Goal: Task Accomplishment & Management: Manage account settings

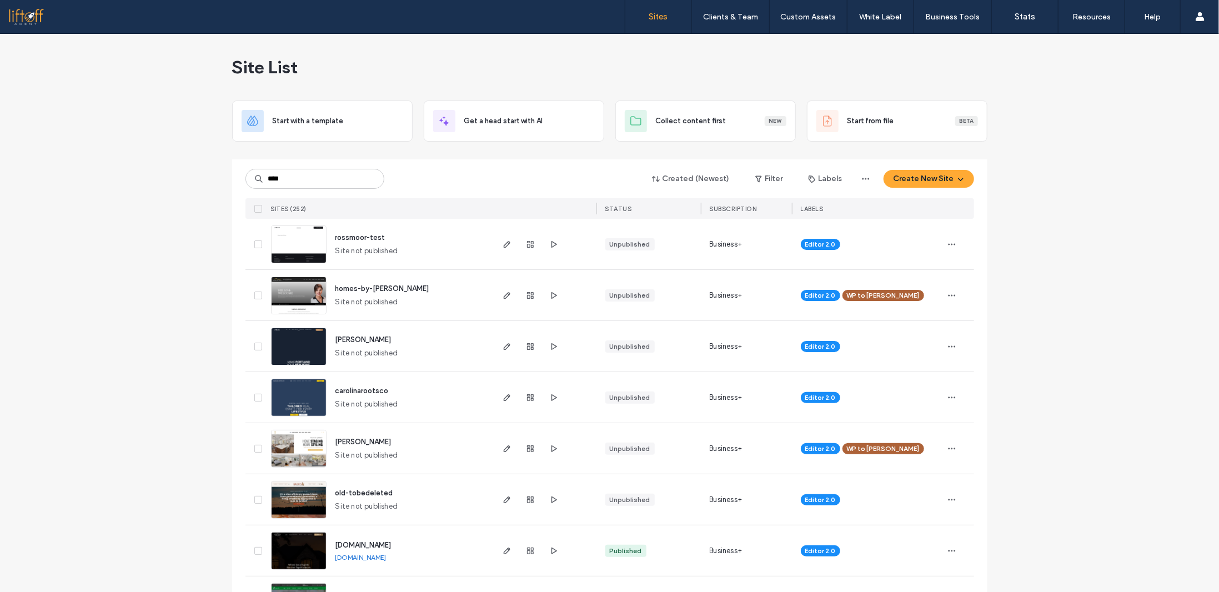
type input "****"
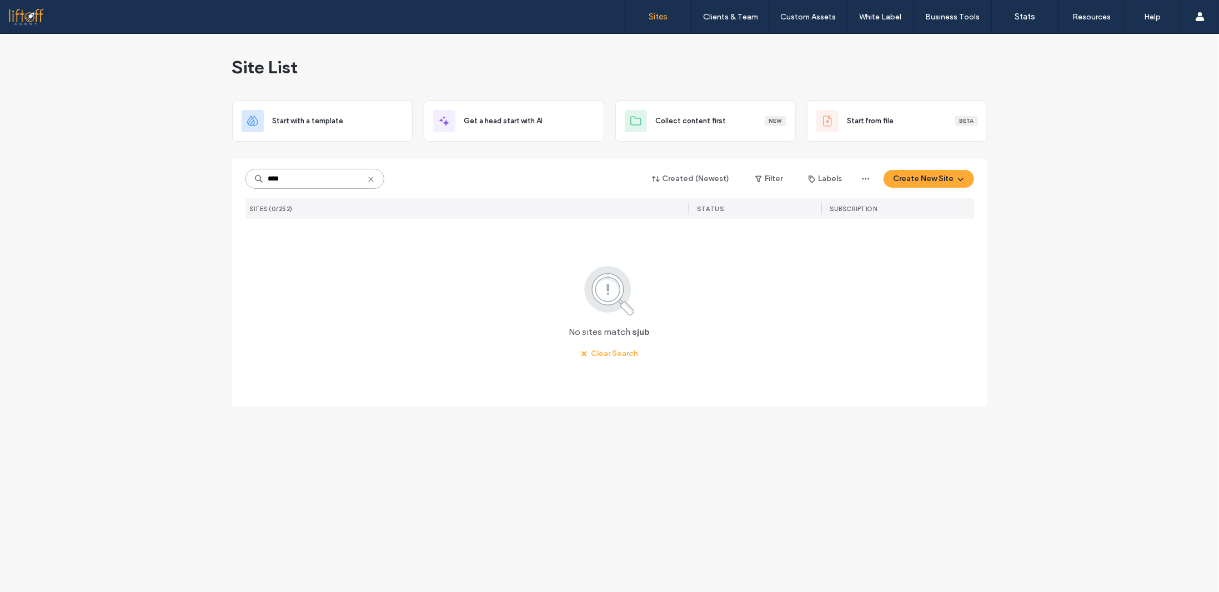
click at [312, 177] on input "****" at bounding box center [314, 179] width 139 height 20
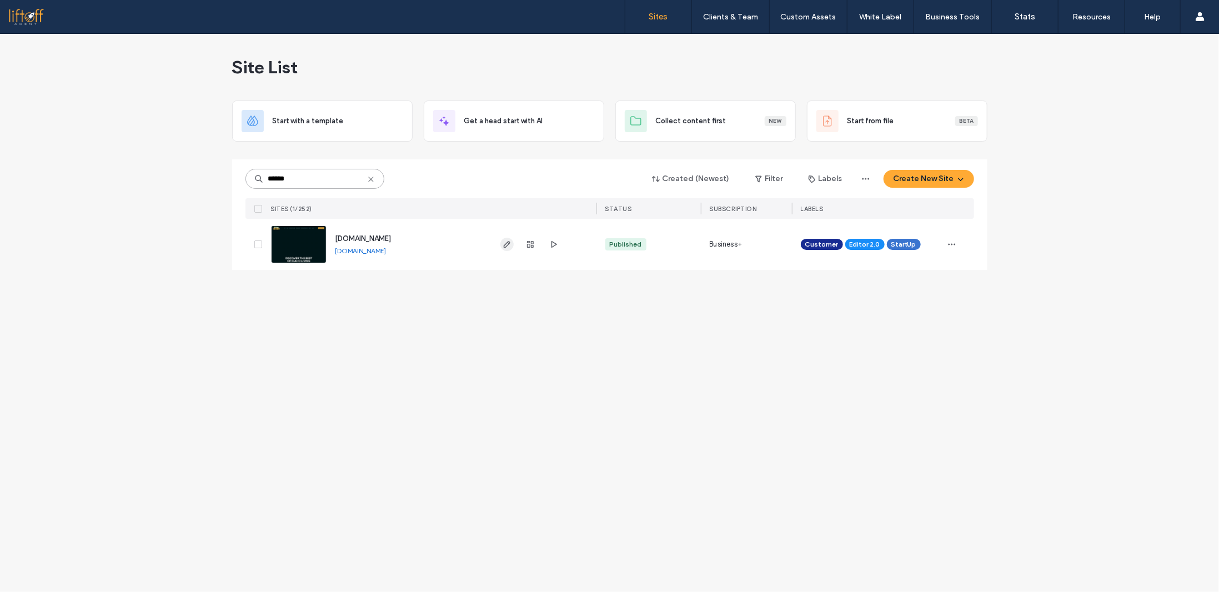
type input "******"
click at [509, 245] on icon "button" at bounding box center [507, 244] width 9 height 9
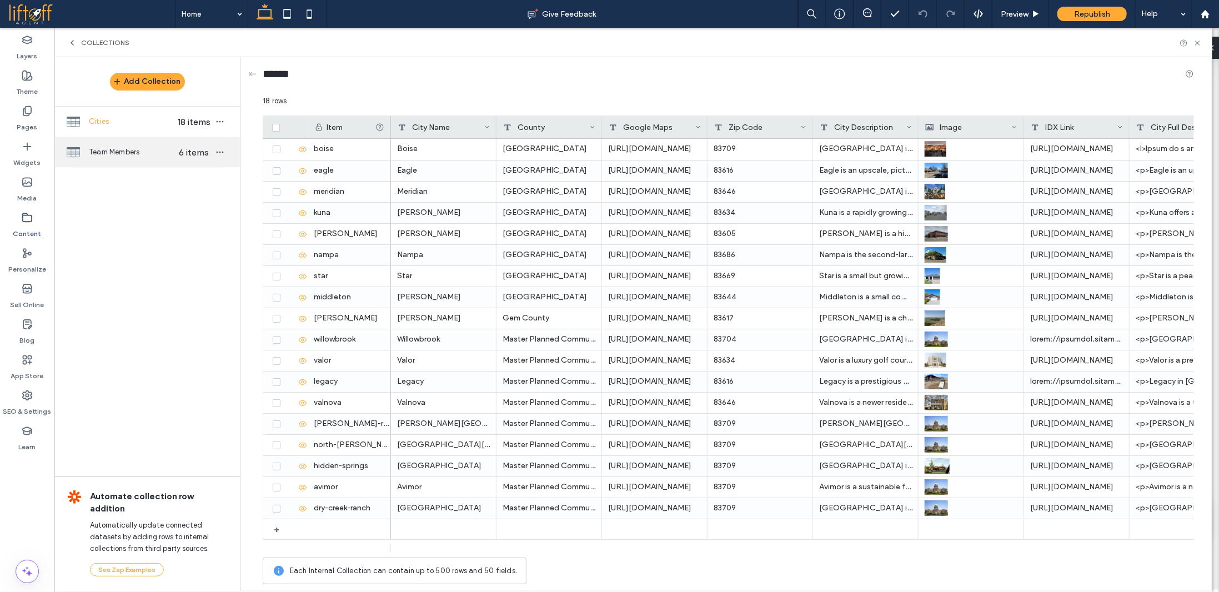
click at [117, 158] on div "Team Members 6 items" at bounding box center [146, 152] width 185 height 30
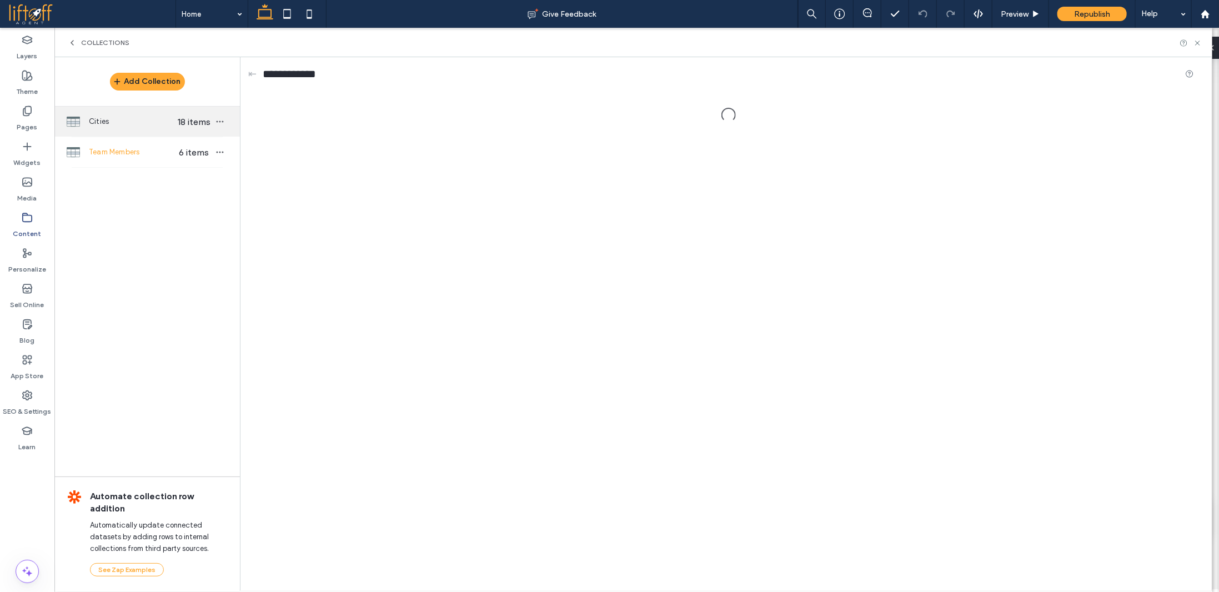
click at [140, 126] on span "Cities" at bounding box center [132, 121] width 86 height 11
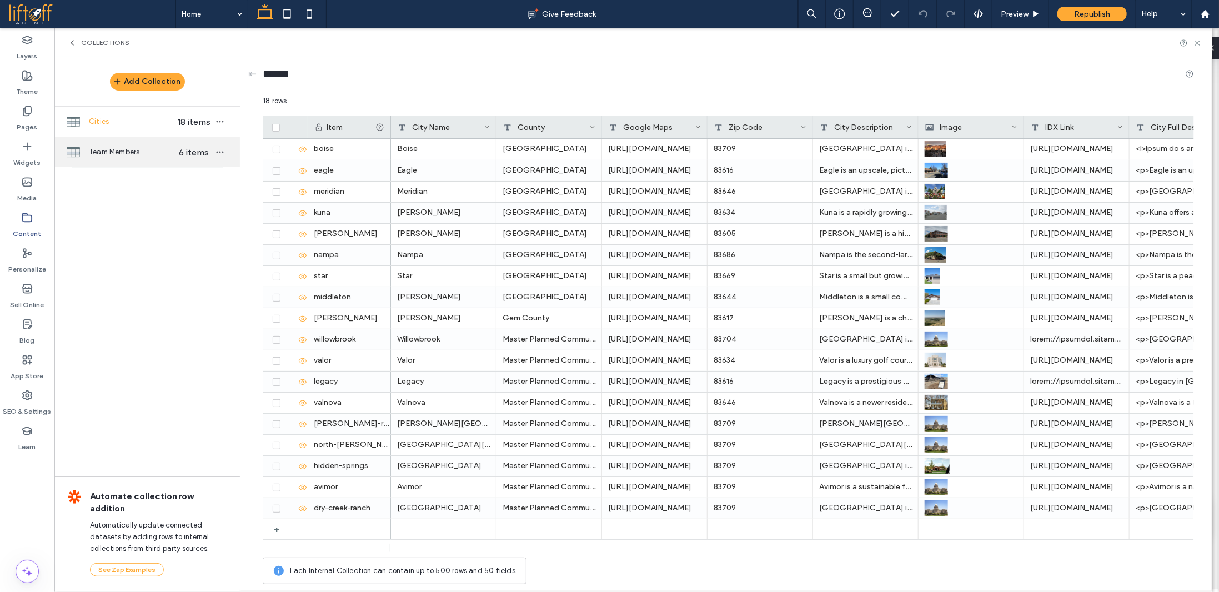
click at [143, 156] on span "Team Members" at bounding box center [132, 152] width 86 height 11
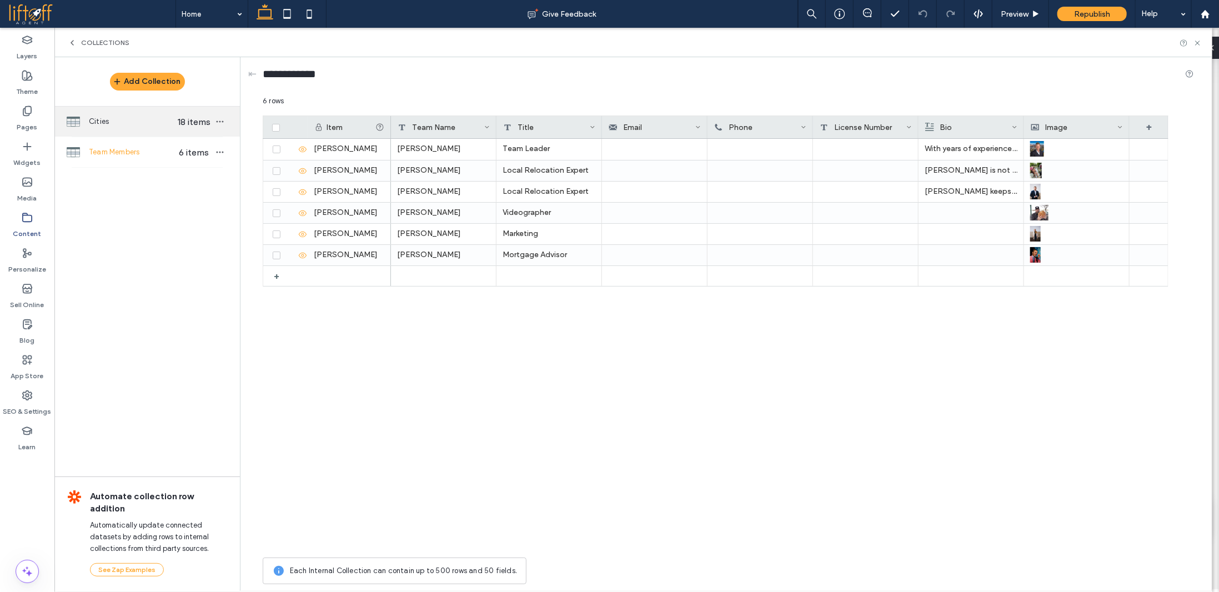
click at [147, 124] on span "Cities" at bounding box center [132, 121] width 86 height 11
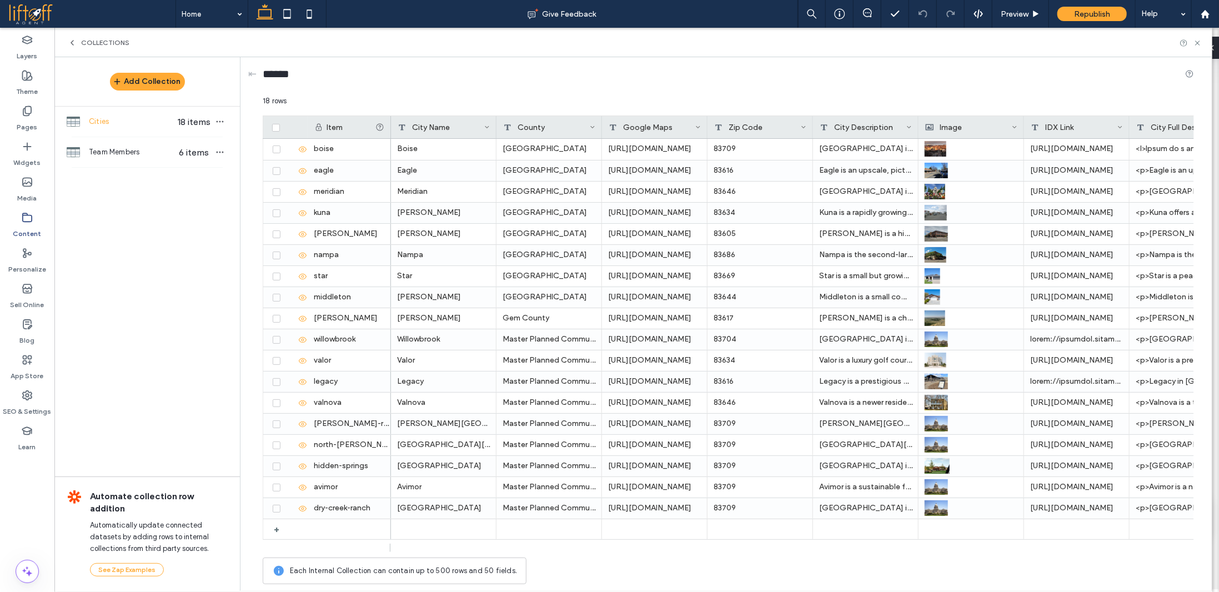
drag, startPoint x: 186, startPoint y: 317, endPoint x: 225, endPoint y: 295, distance: 44.5
click at [185, 316] on div "Add Collection Cities 18 items Team Members 6 items Automate collection row add…" at bounding box center [146, 323] width 185 height 533
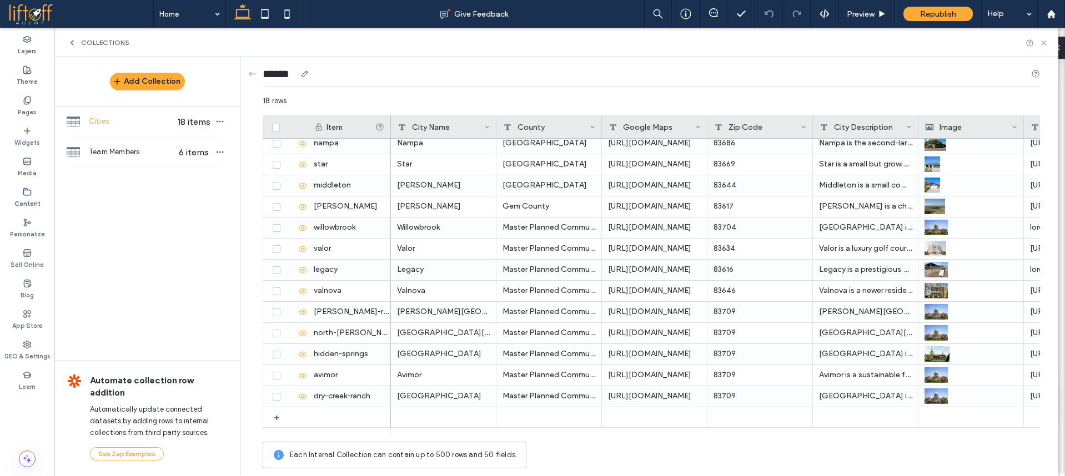
drag, startPoint x: 662, startPoint y: 53, endPoint x: 659, endPoint y: 59, distance: 7.2
click at [660, 56] on div "Collections" at bounding box center [556, 42] width 1004 height 29
click at [149, 152] on span "Team Members" at bounding box center [132, 152] width 86 height 11
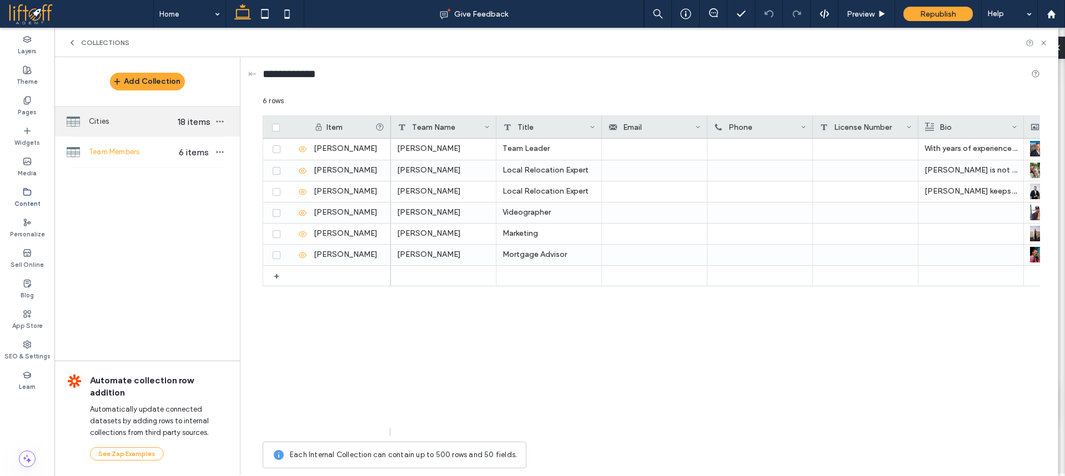
click at [149, 123] on span "Cities" at bounding box center [132, 121] width 86 height 11
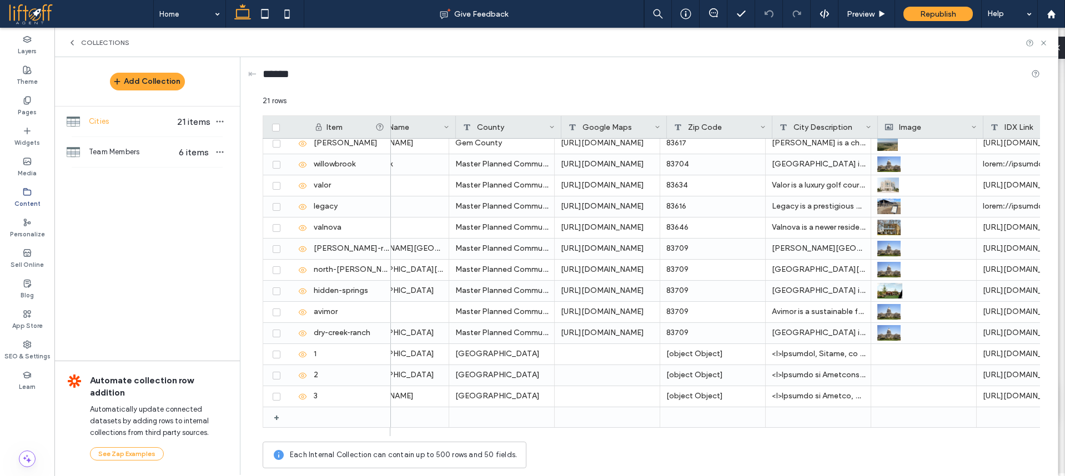
scroll to position [0, 52]
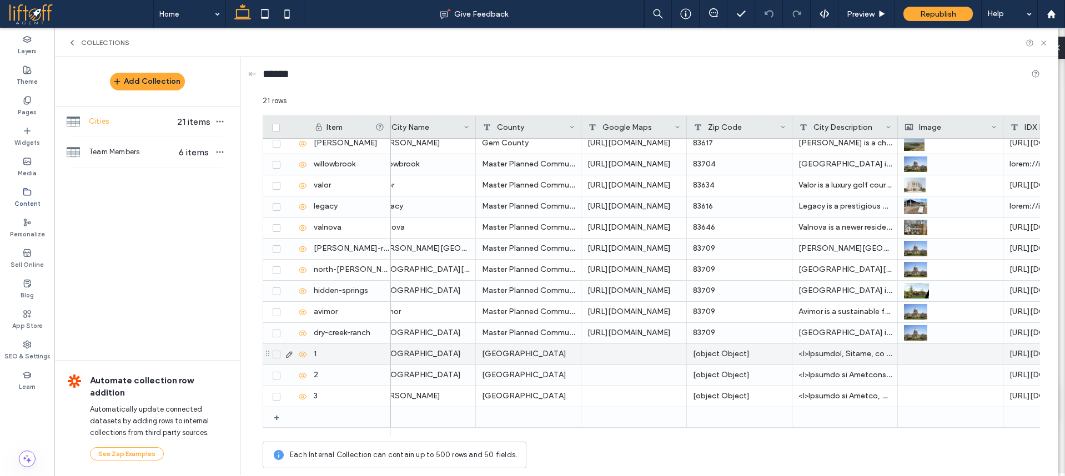
click at [722, 358] on div "[object Object]" at bounding box center [740, 354] width 106 height 21
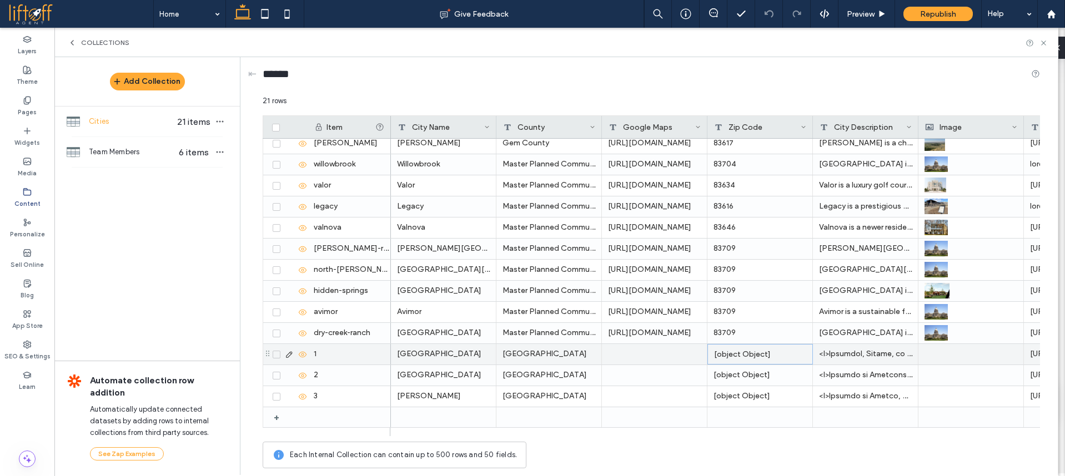
click at [369, 358] on div "1" at bounding box center [349, 354] width 83 height 21
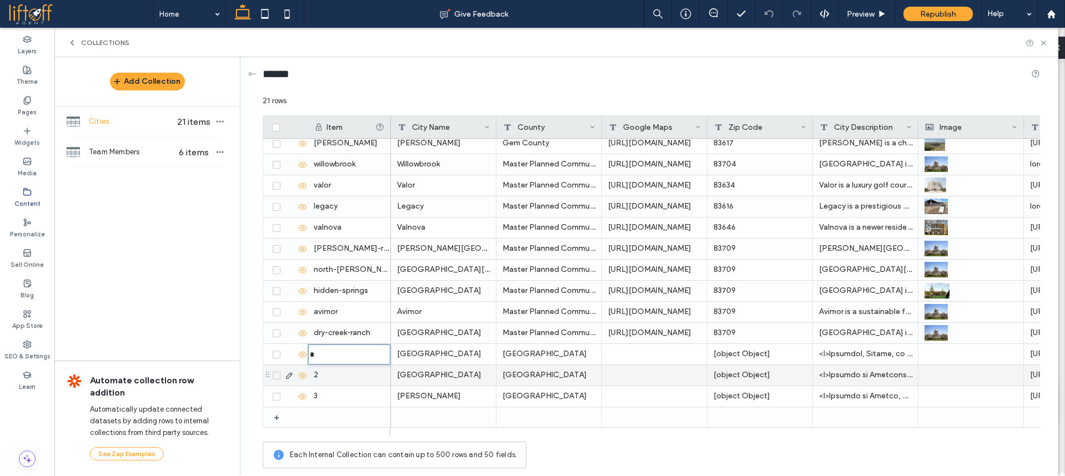
click at [543, 373] on div "[GEOGRAPHIC_DATA]" at bounding box center [549, 375] width 106 height 21
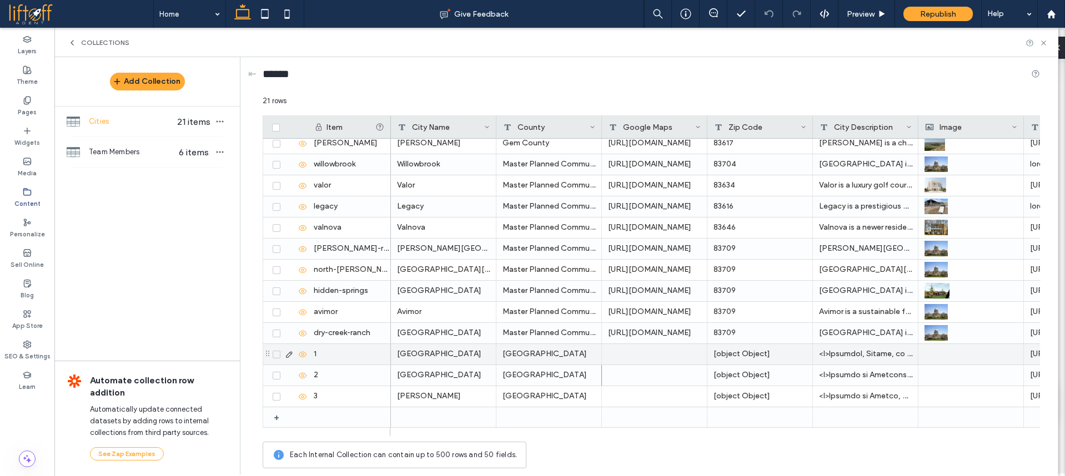
click at [279, 358] on div at bounding box center [288, 354] width 38 height 9
click at [272, 355] on div at bounding box center [288, 354] width 38 height 9
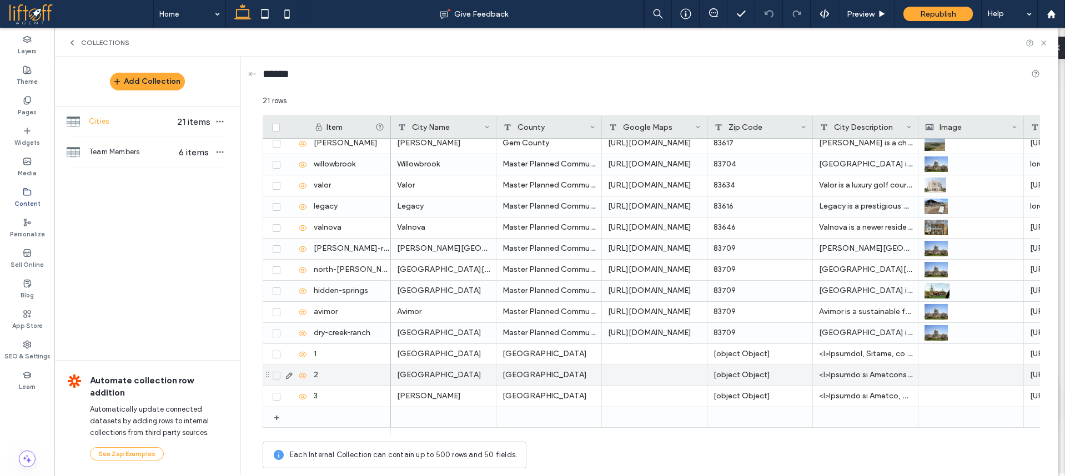
click at [282, 359] on div at bounding box center [288, 354] width 38 height 9
click at [277, 359] on div at bounding box center [288, 354] width 38 height 9
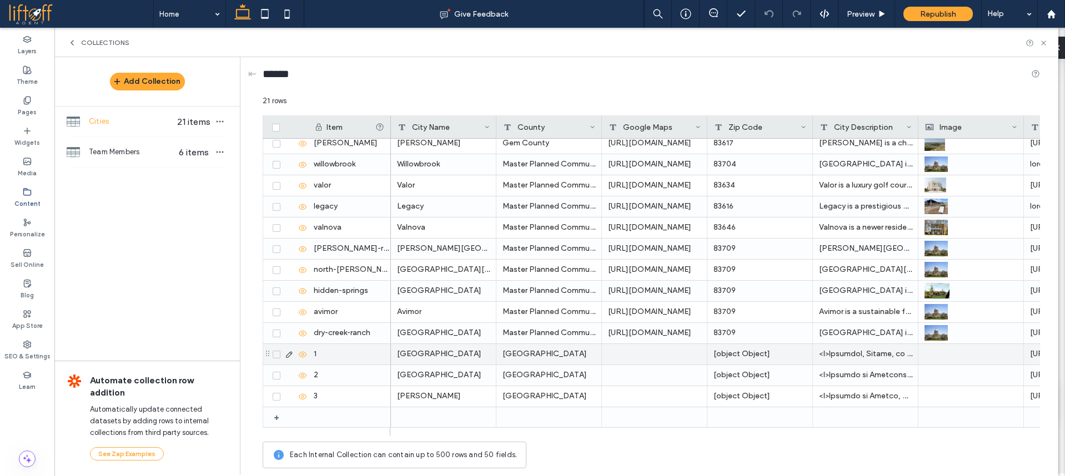
click at [277, 356] on icon at bounding box center [276, 354] width 4 height 3
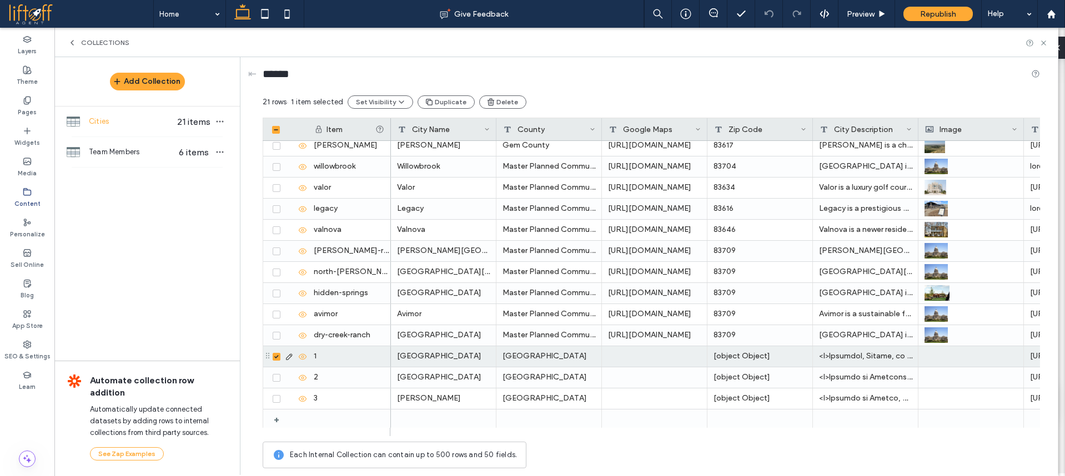
click at [277, 356] on icon at bounding box center [276, 356] width 4 height 3
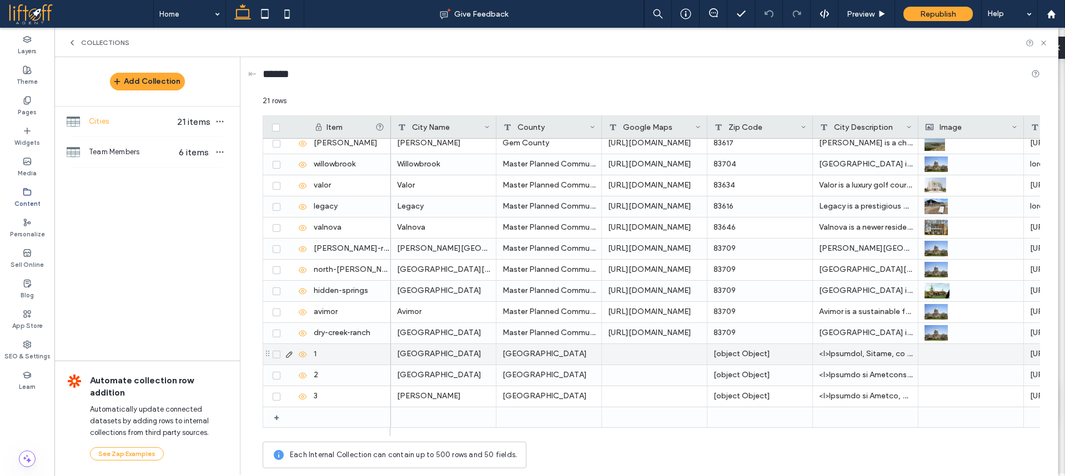
click at [276, 354] on icon at bounding box center [276, 354] width 4 height 3
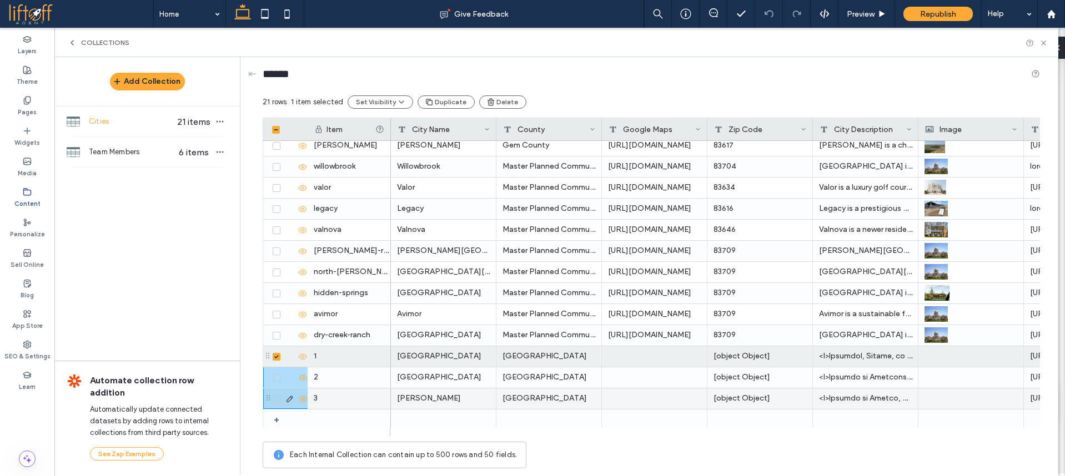
click at [278, 399] on icon at bounding box center [277, 399] width 4 height 3
click at [277, 376] on icon at bounding box center [277, 377] width 4 height 3
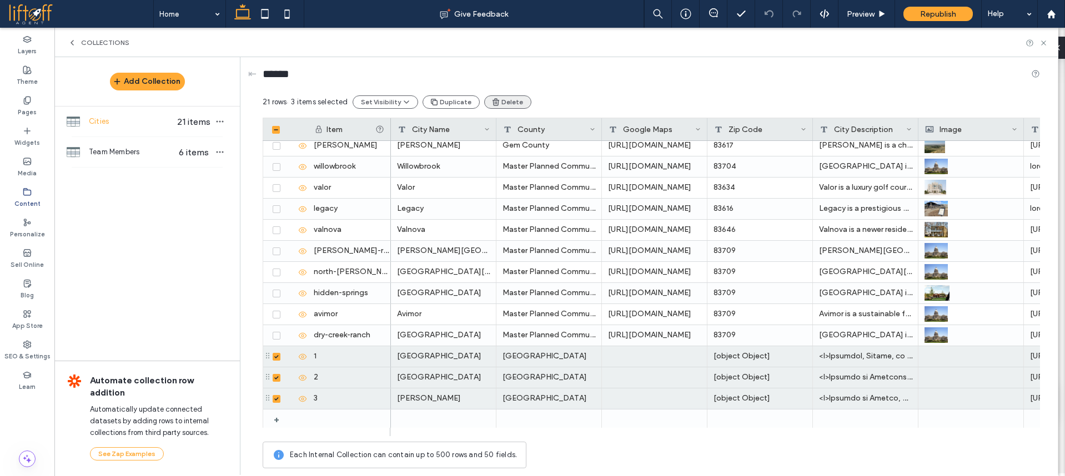
click at [502, 98] on button "Delete" at bounding box center [507, 102] width 47 height 13
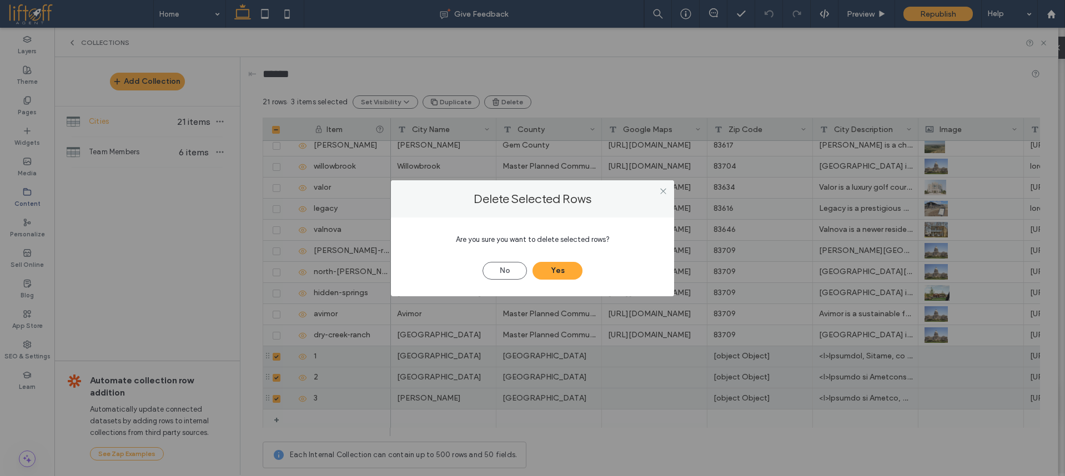
drag, startPoint x: 562, startPoint y: 266, endPoint x: 640, endPoint y: 263, distance: 78.3
click at [562, 265] on button "Yes" at bounding box center [558, 271] width 50 height 18
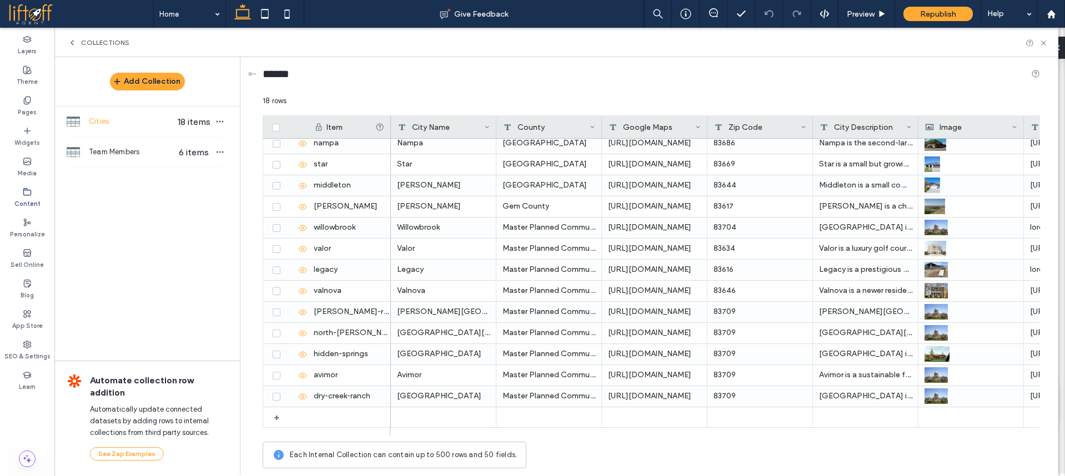
scroll to position [112, 0]
drag, startPoint x: 147, startPoint y: 152, endPoint x: 149, endPoint y: 127, distance: 25.0
click at [146, 151] on span "Team Members" at bounding box center [132, 152] width 86 height 11
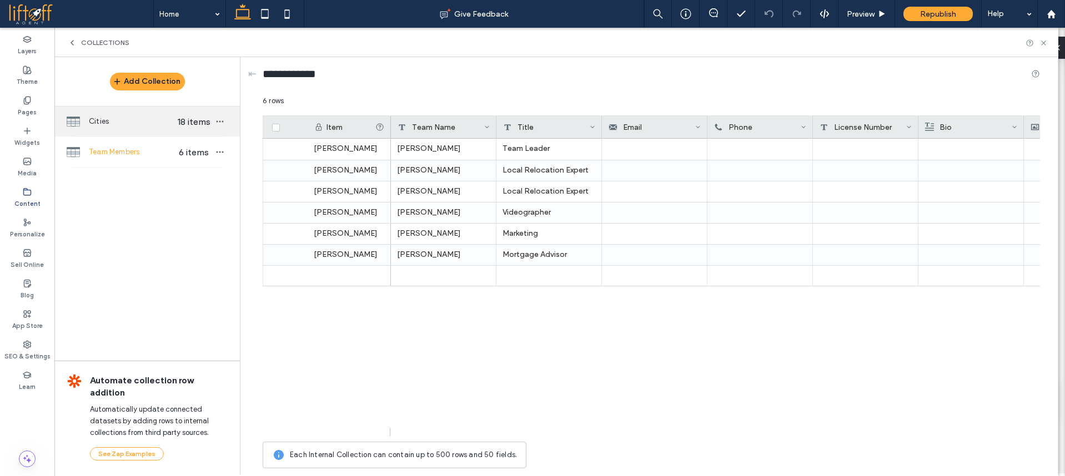
click at [149, 124] on span "Cities" at bounding box center [132, 121] width 86 height 11
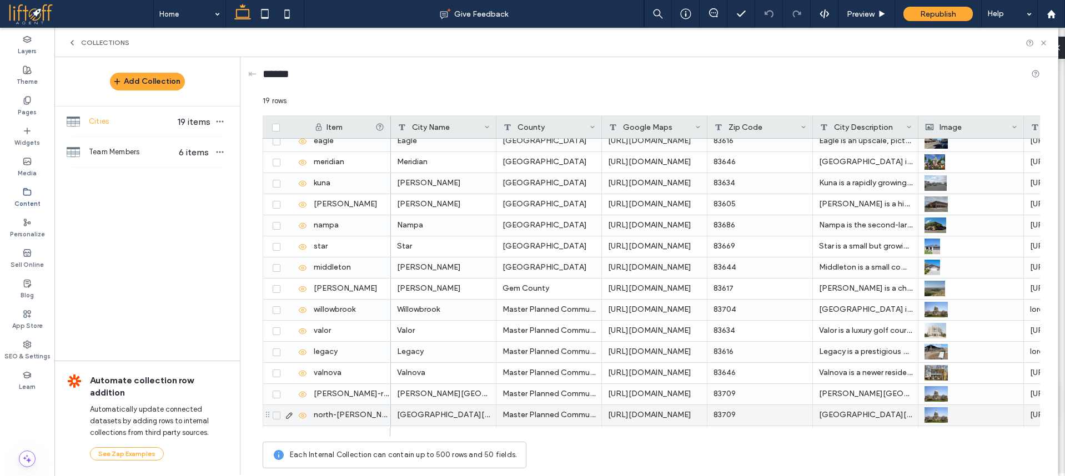
scroll to position [133, 0]
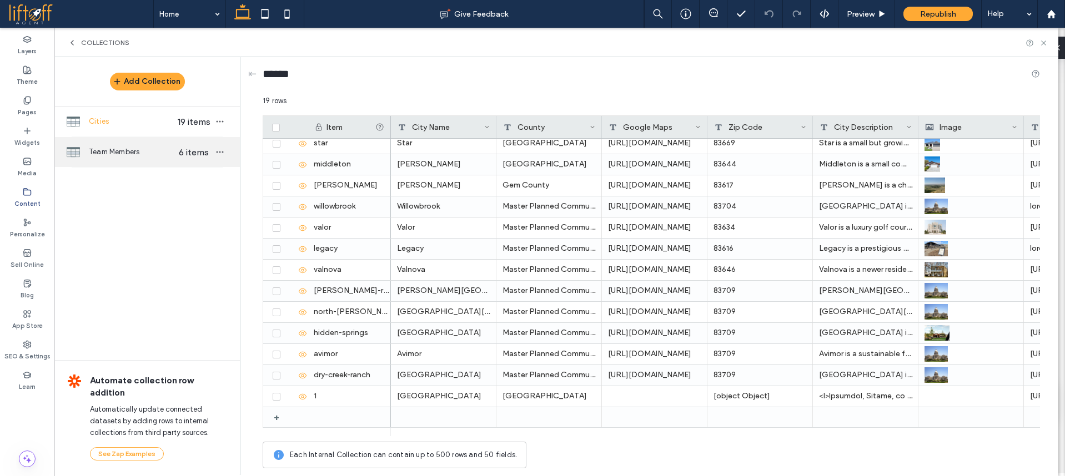
click at [155, 161] on div "Team Members 6 items" at bounding box center [146, 152] width 185 height 30
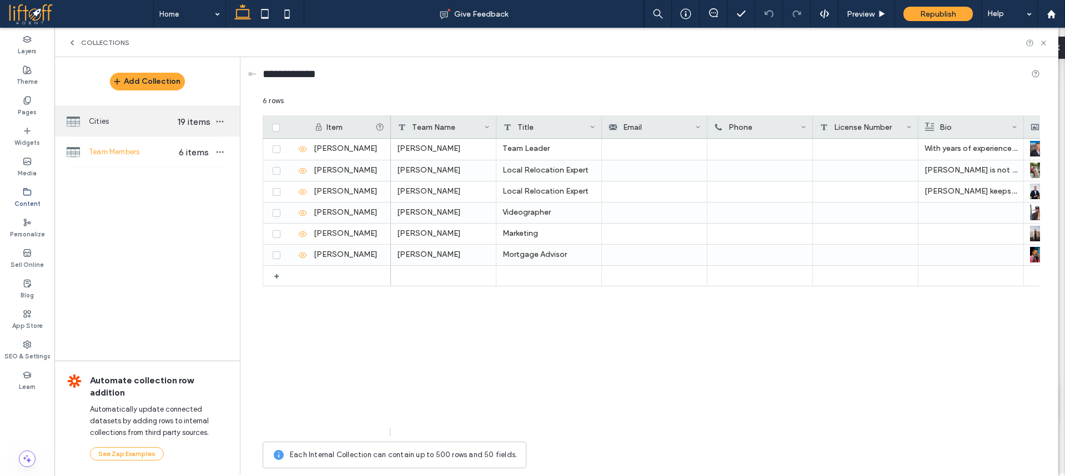
click at [149, 123] on span "Cities" at bounding box center [132, 121] width 86 height 11
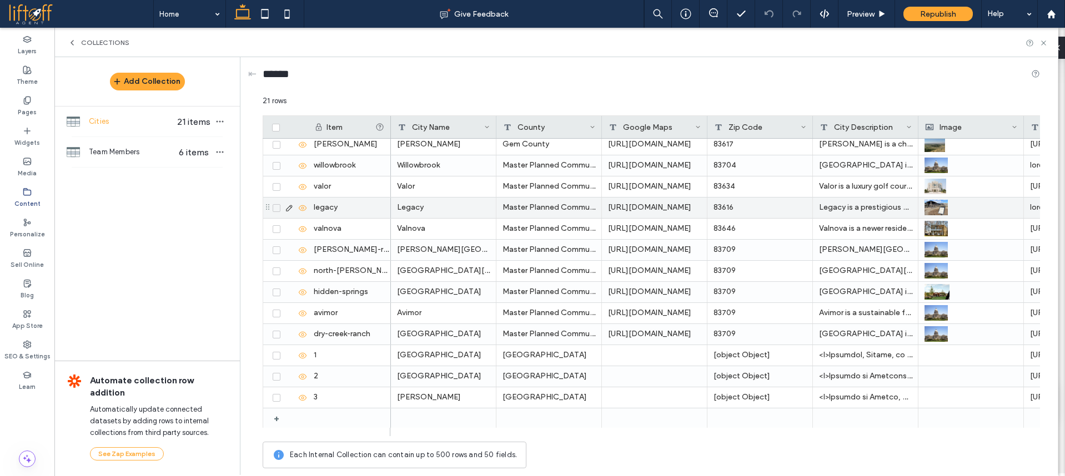
scroll to position [175, 0]
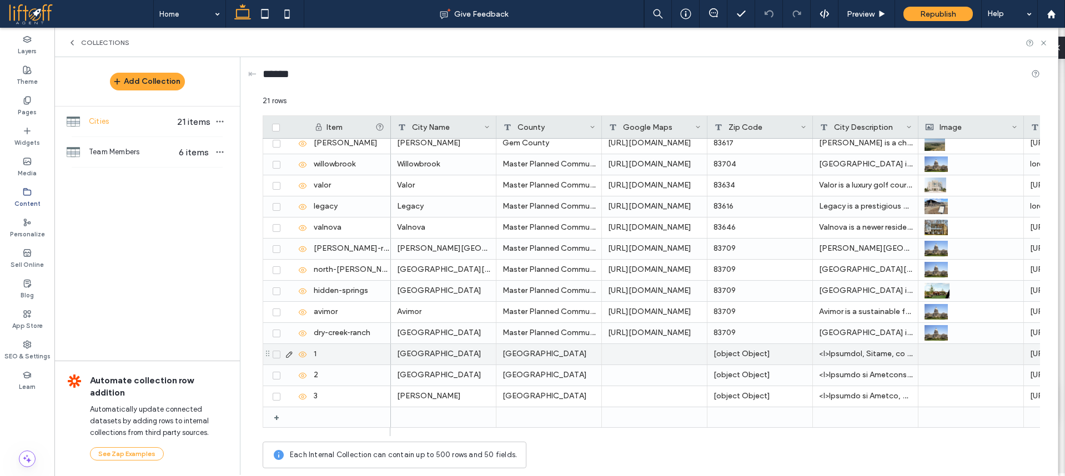
drag, startPoint x: 273, startPoint y: 353, endPoint x: 274, endPoint y: 370, distance: 16.7
click at [272, 354] on div at bounding box center [288, 354] width 38 height 9
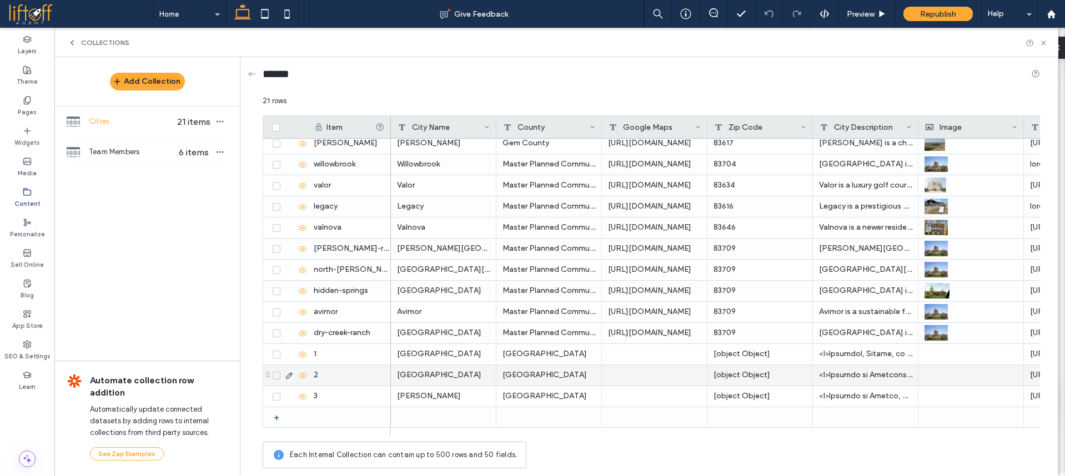
click at [277, 375] on icon at bounding box center [276, 375] width 4 height 3
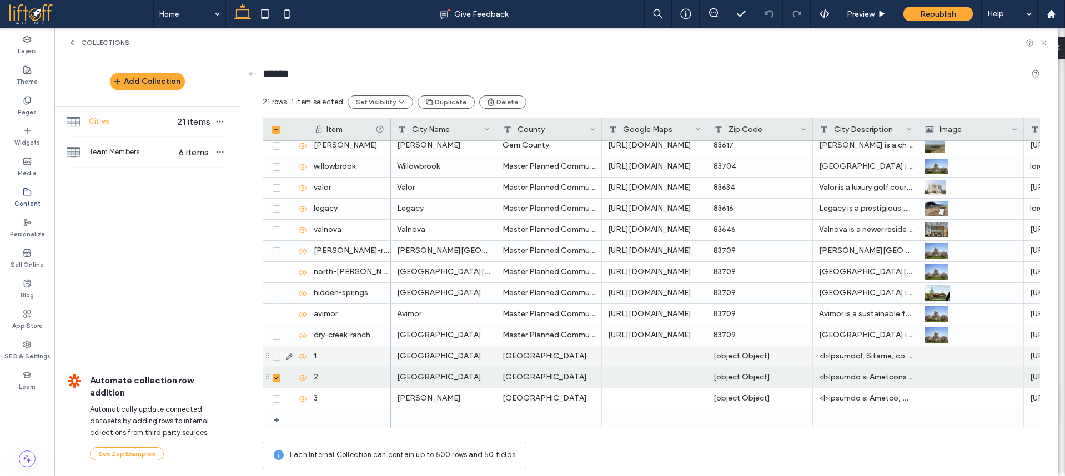
click at [275, 354] on span at bounding box center [277, 357] width 8 height 8
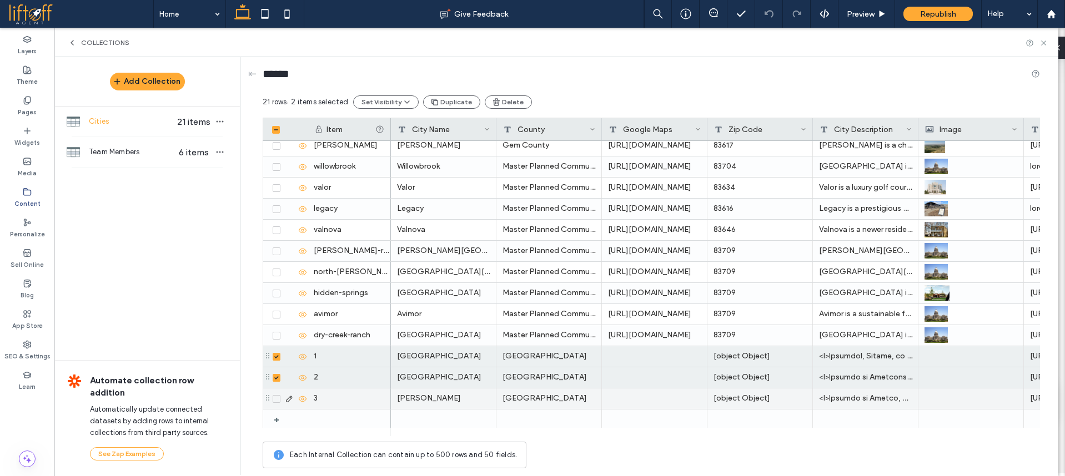
click at [275, 401] on div at bounding box center [288, 399] width 38 height 9
click at [275, 398] on icon at bounding box center [276, 399] width 4 height 3
click at [503, 102] on button "Delete" at bounding box center [507, 102] width 47 height 13
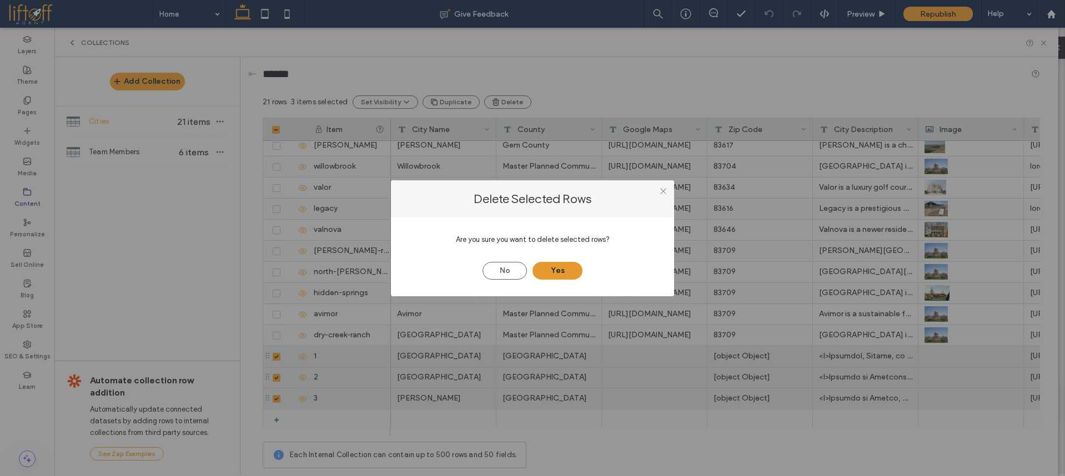
click at [569, 269] on button "Yes" at bounding box center [558, 271] width 50 height 18
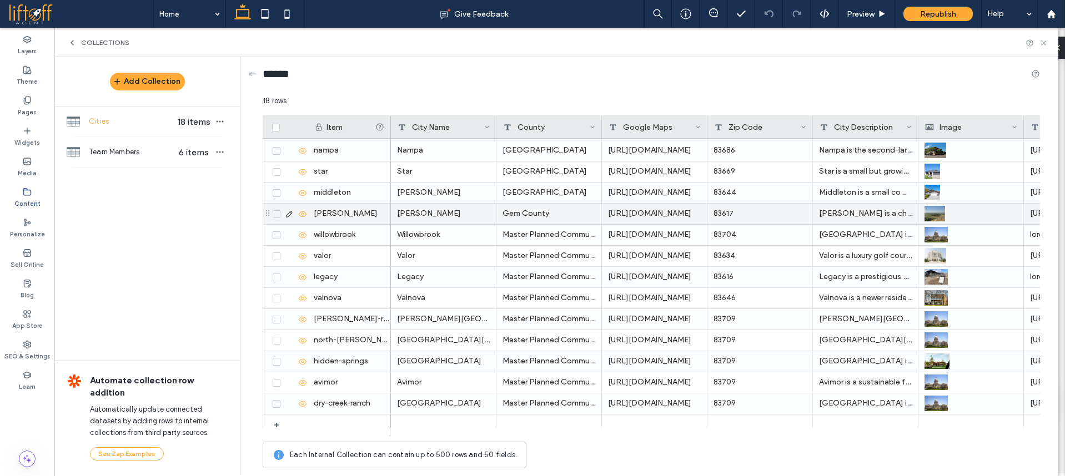
scroll to position [112, 0]
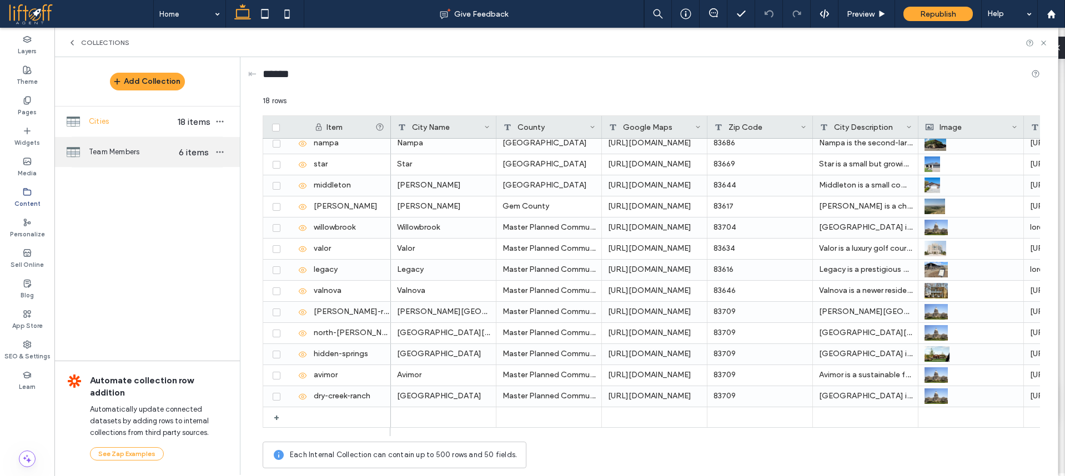
click at [121, 143] on div "Team Members 6 items" at bounding box center [146, 152] width 185 height 30
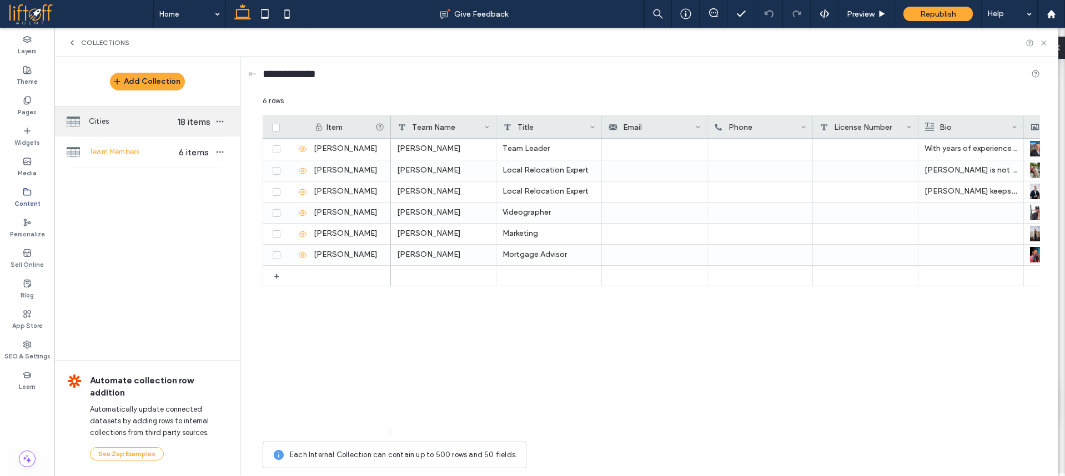
click at [134, 122] on span "Cities" at bounding box center [132, 121] width 86 height 11
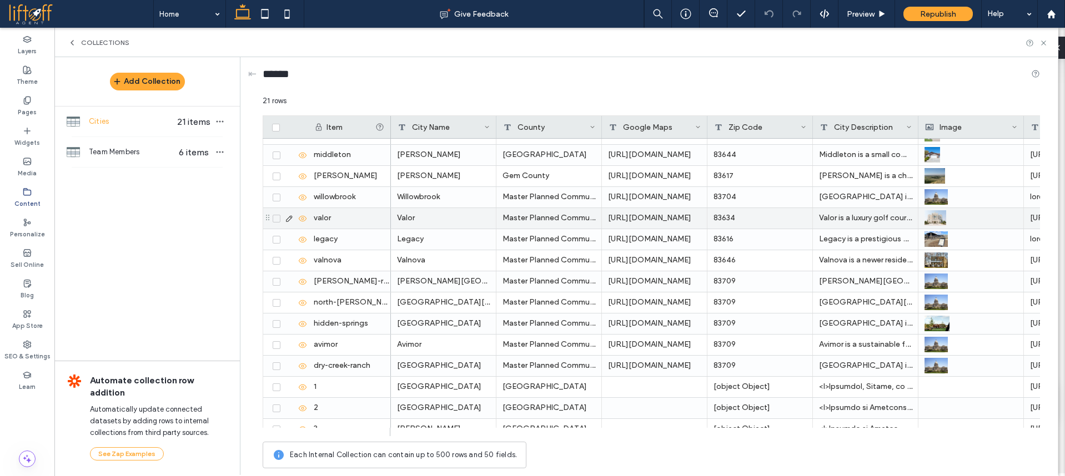
scroll to position [175, 0]
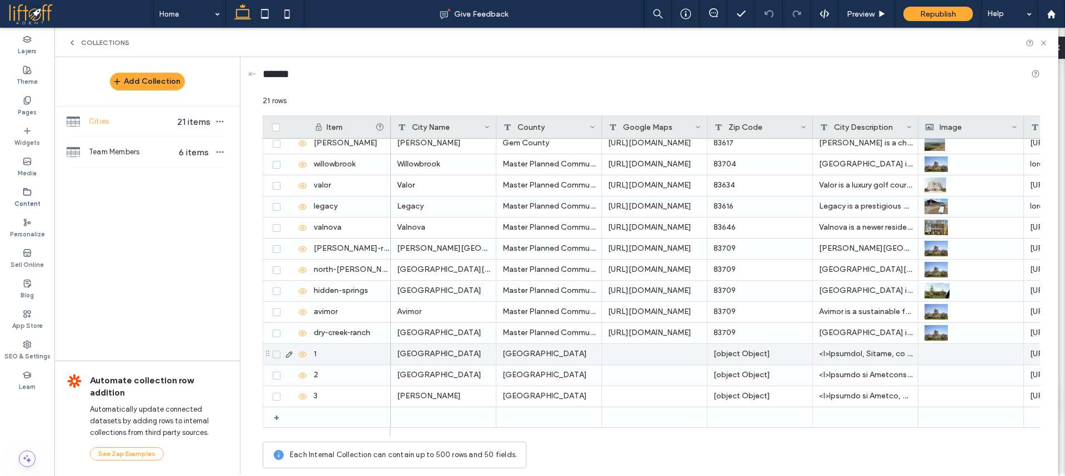
click at [273, 355] on span at bounding box center [277, 355] width 8 height 8
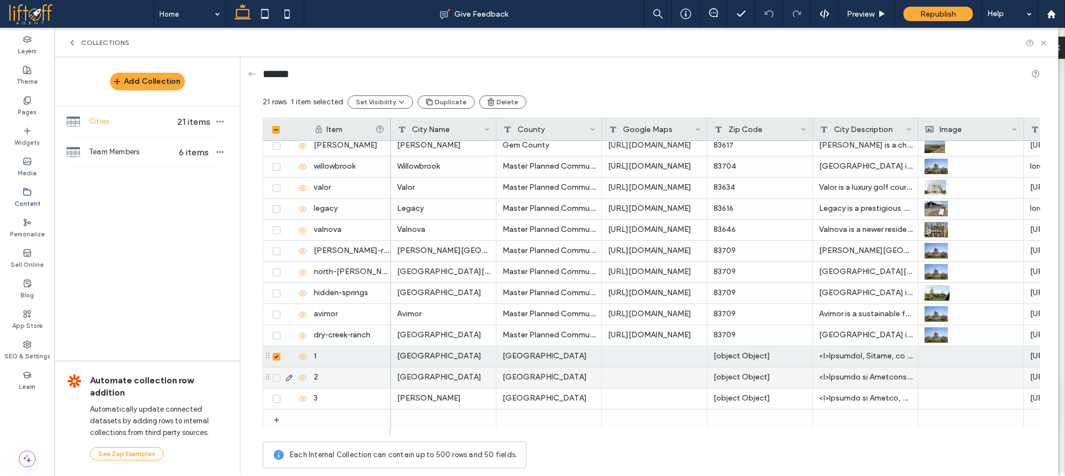
click at [276, 374] on div at bounding box center [288, 378] width 38 height 9
click at [276, 379] on icon at bounding box center [276, 377] width 4 height 3
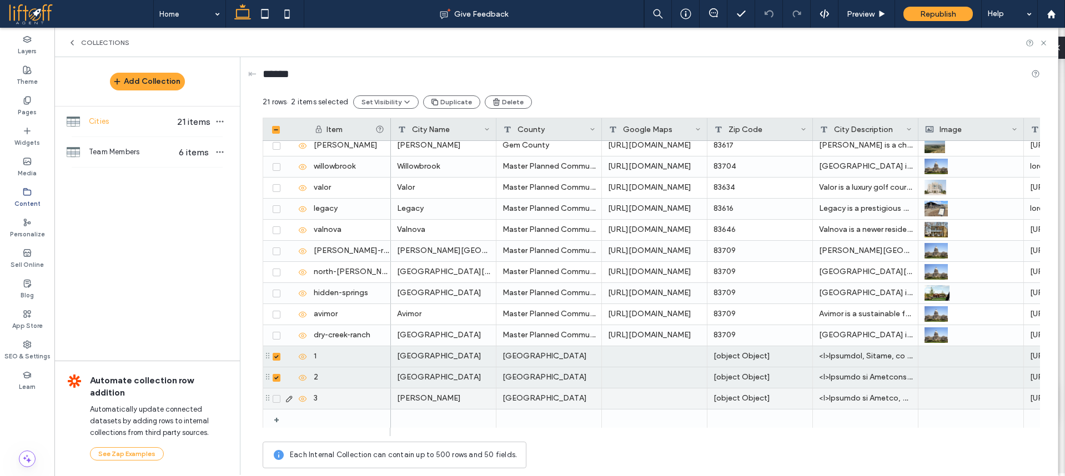
click at [275, 398] on icon at bounding box center [276, 399] width 4 height 3
click at [507, 99] on button "Delete" at bounding box center [507, 102] width 47 height 13
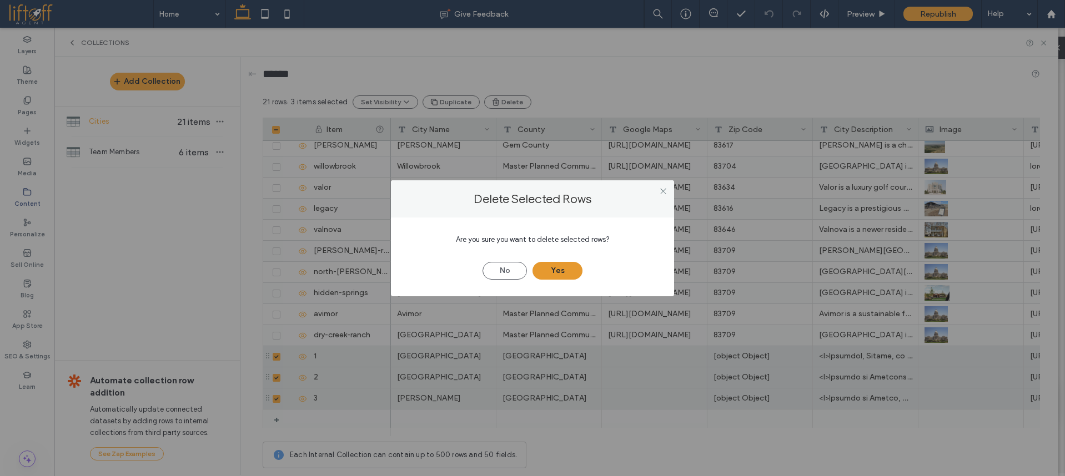
click at [563, 274] on button "Yes" at bounding box center [558, 271] width 50 height 18
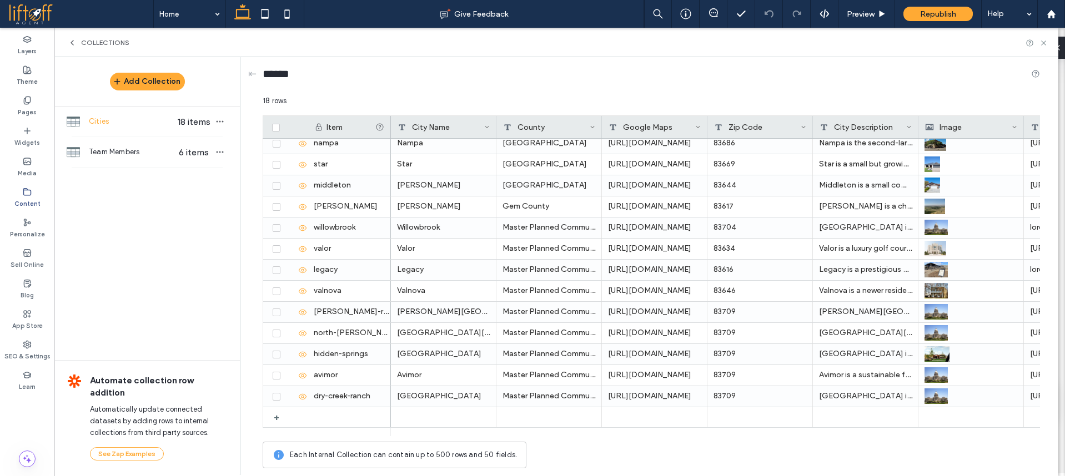
scroll to position [112, 0]
click at [173, 149] on span "Team Members" at bounding box center [132, 152] width 86 height 11
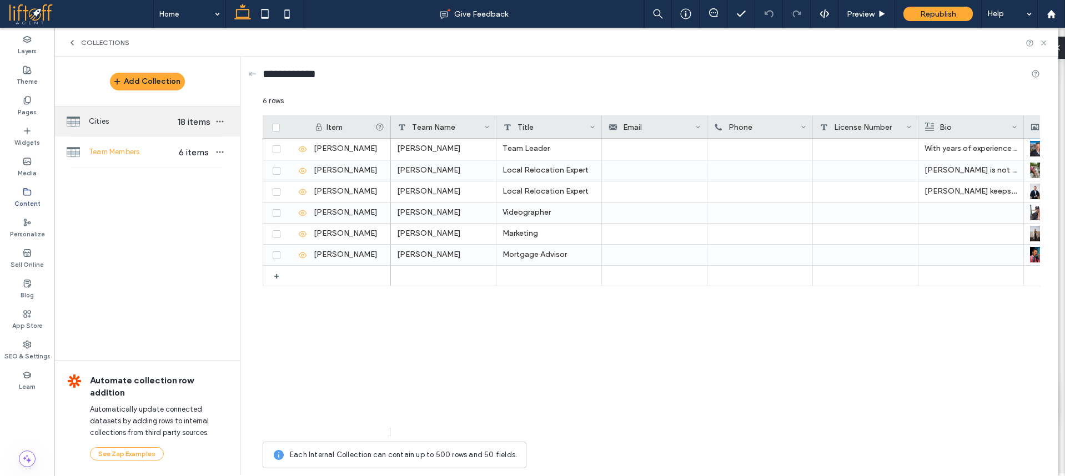
click at [158, 124] on span "Cities" at bounding box center [132, 121] width 86 height 11
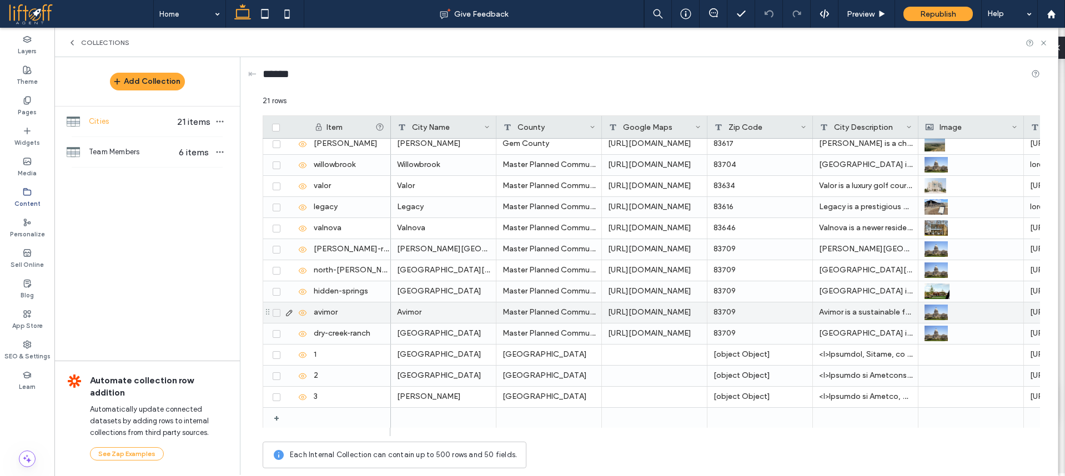
scroll to position [175, 0]
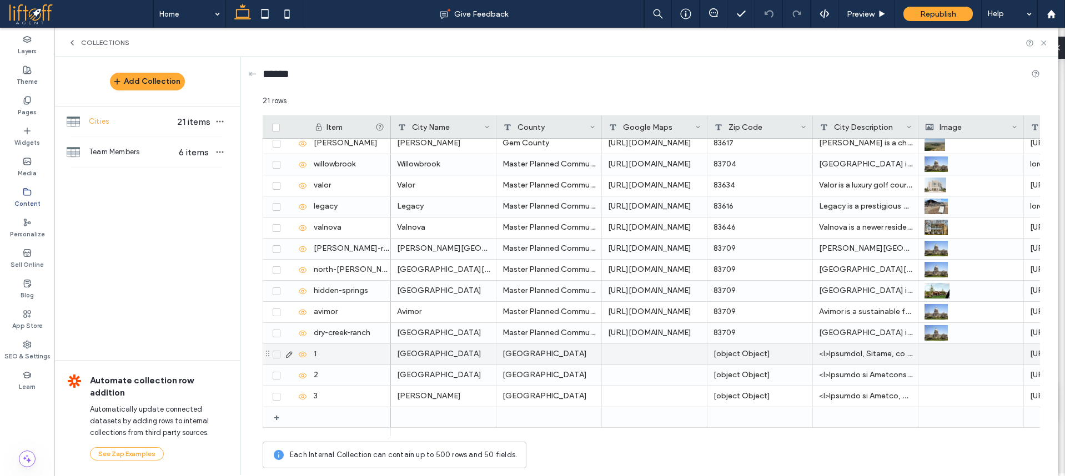
click at [275, 356] on span at bounding box center [277, 355] width 8 height 8
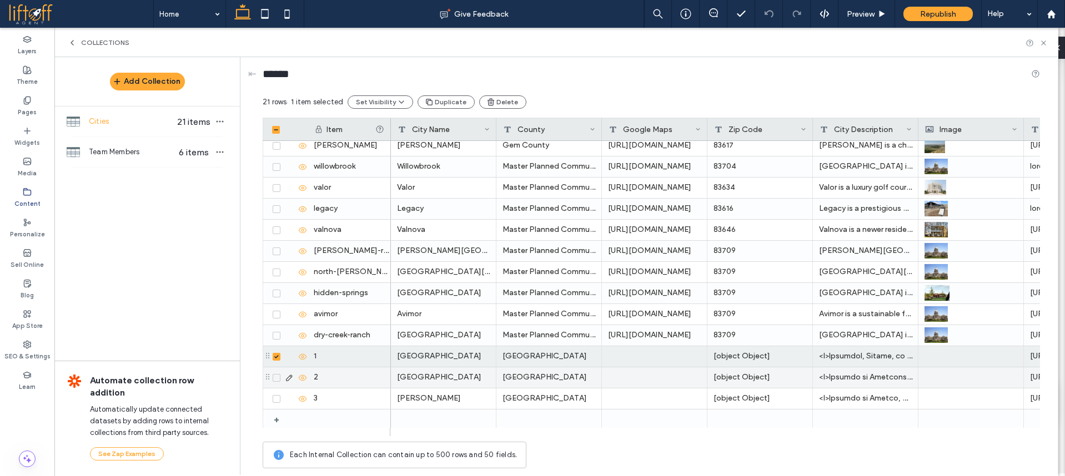
click at [277, 379] on icon at bounding box center [276, 377] width 4 height 3
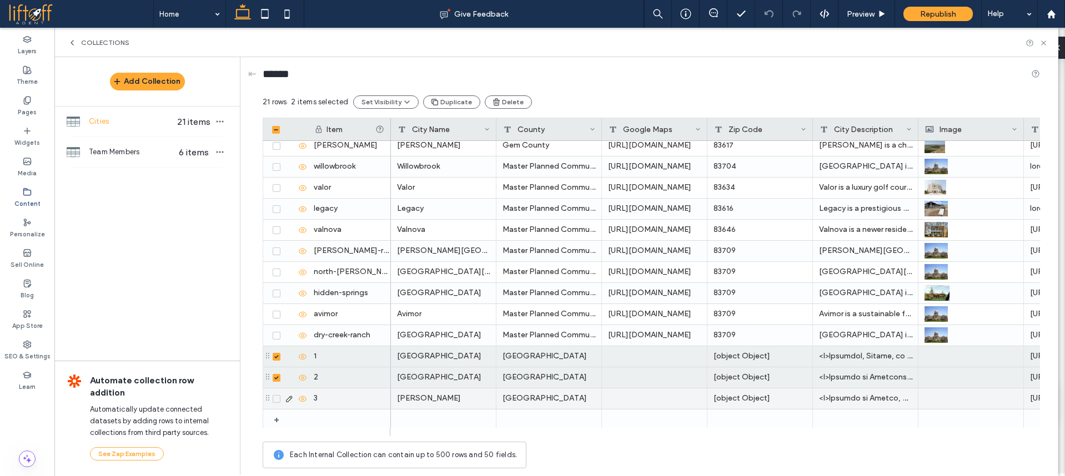
click at [277, 398] on icon at bounding box center [276, 399] width 4 height 3
click at [518, 94] on div "******" at bounding box center [651, 76] width 777 height 38
click at [510, 100] on button "Delete" at bounding box center [507, 102] width 47 height 13
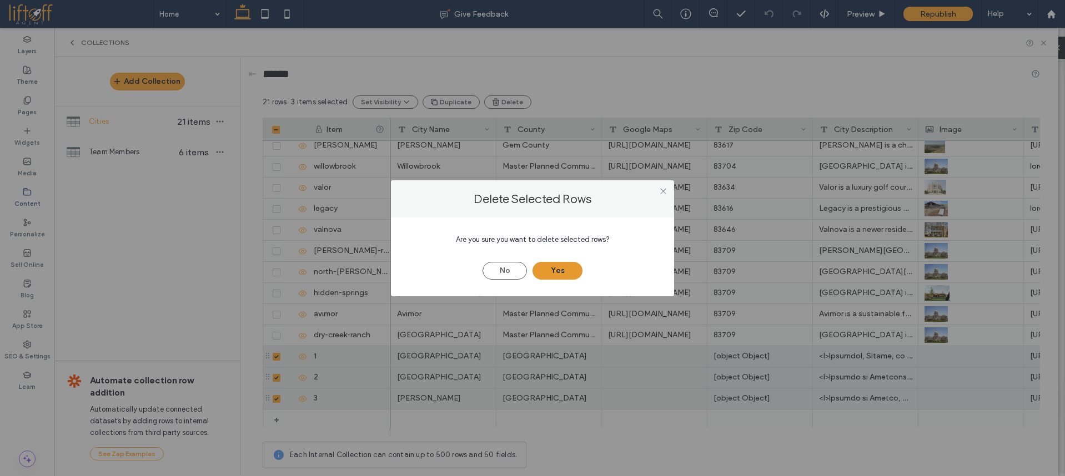
click at [569, 268] on button "Yes" at bounding box center [558, 271] width 50 height 18
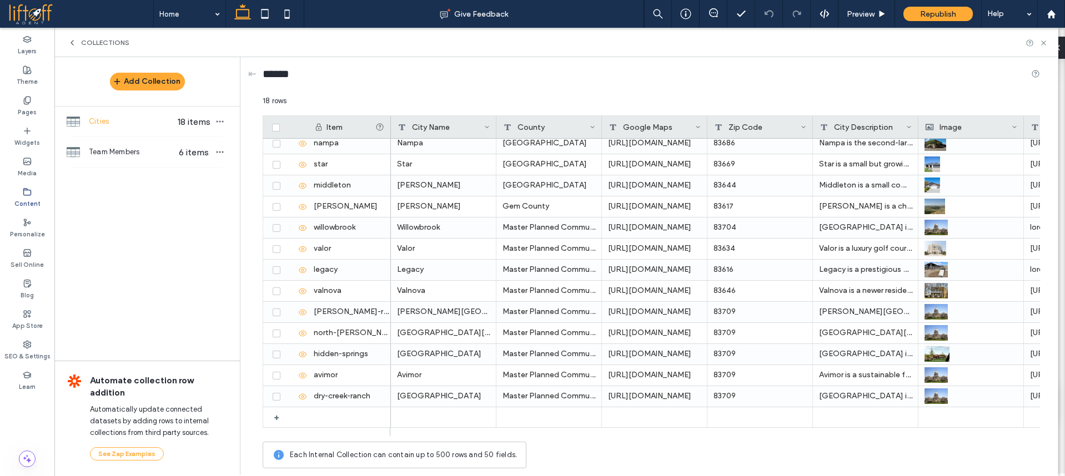
scroll to position [112, 0]
click at [124, 158] on div "Team Members 6 items" at bounding box center [146, 152] width 185 height 30
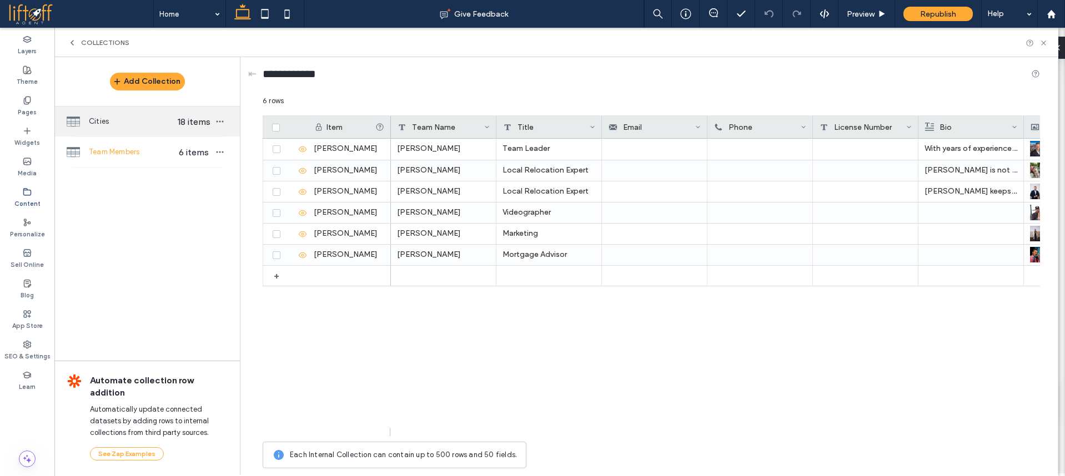
drag, startPoint x: 135, startPoint y: 120, endPoint x: 168, endPoint y: 134, distance: 35.6
click at [135, 119] on span "Cities" at bounding box center [132, 121] width 86 height 11
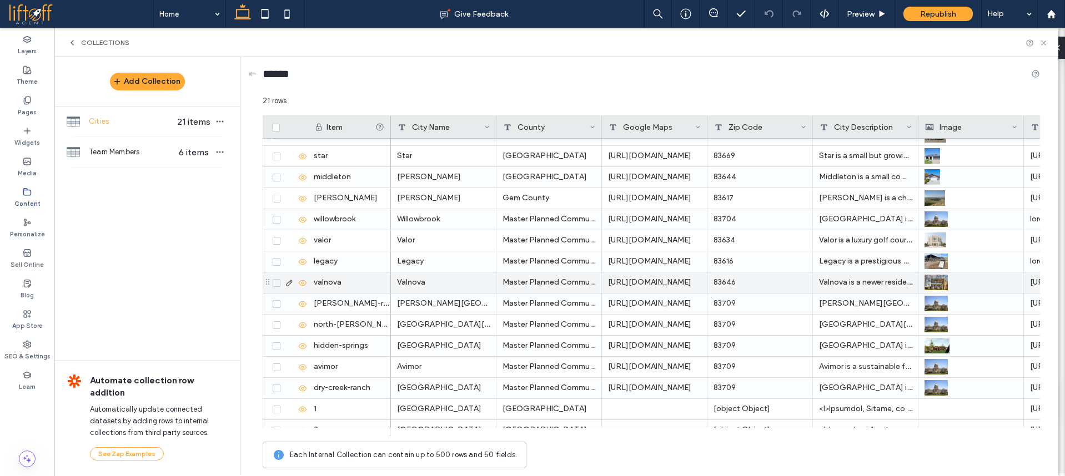
scroll to position [175, 0]
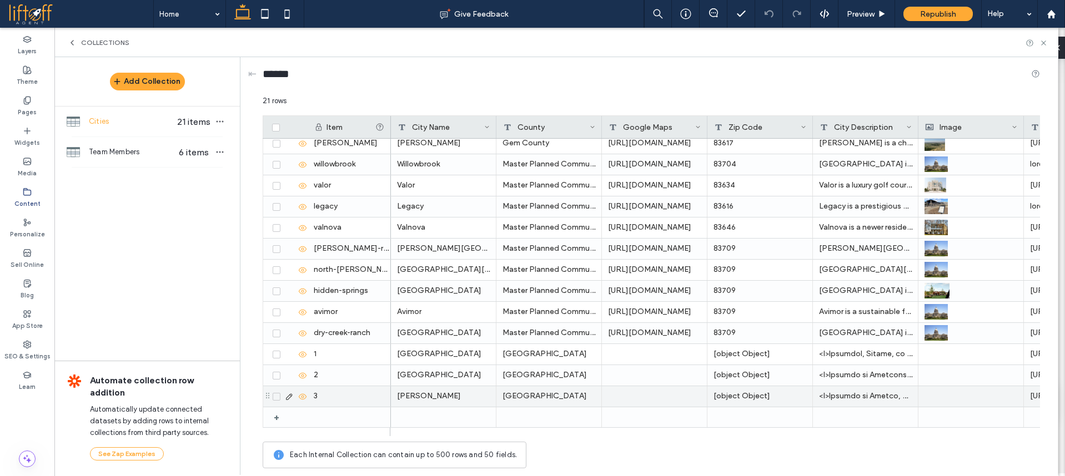
click at [762, 390] on div "[object Object]" at bounding box center [760, 396] width 106 height 21
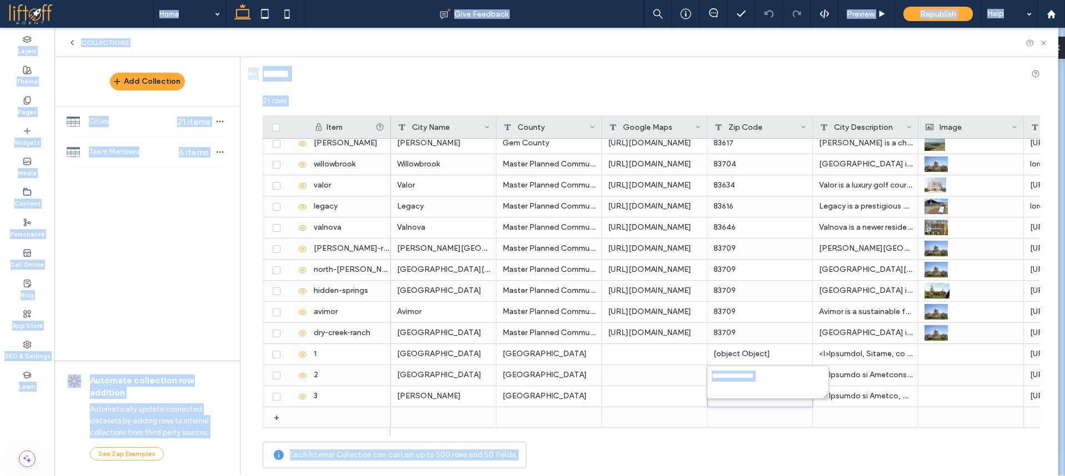
copy body "**********"
click at [753, 376] on textarea "**********" at bounding box center [768, 382] width 122 height 33
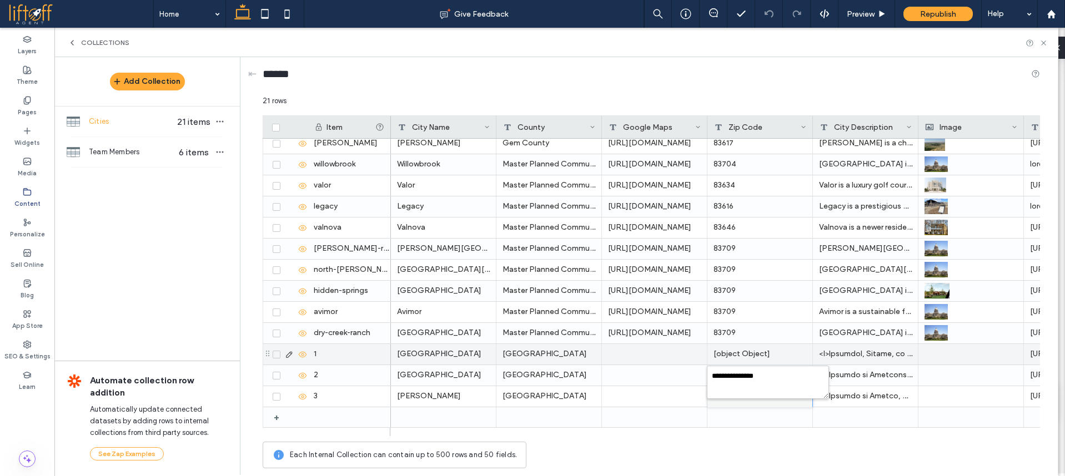
drag, startPoint x: 275, startPoint y: 354, endPoint x: 277, endPoint y: 359, distance: 5.7
click at [275, 354] on icon at bounding box center [276, 354] width 4 height 3
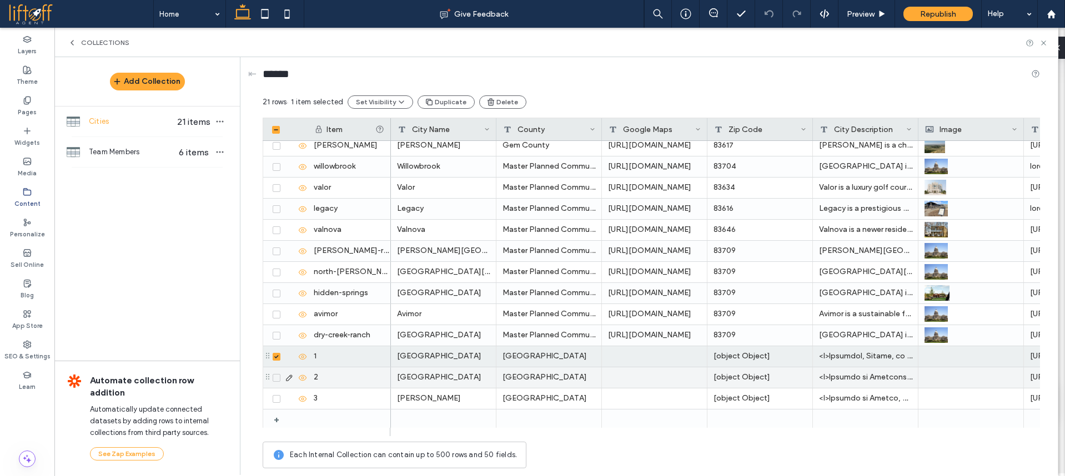
click at [275, 378] on icon at bounding box center [276, 377] width 4 height 3
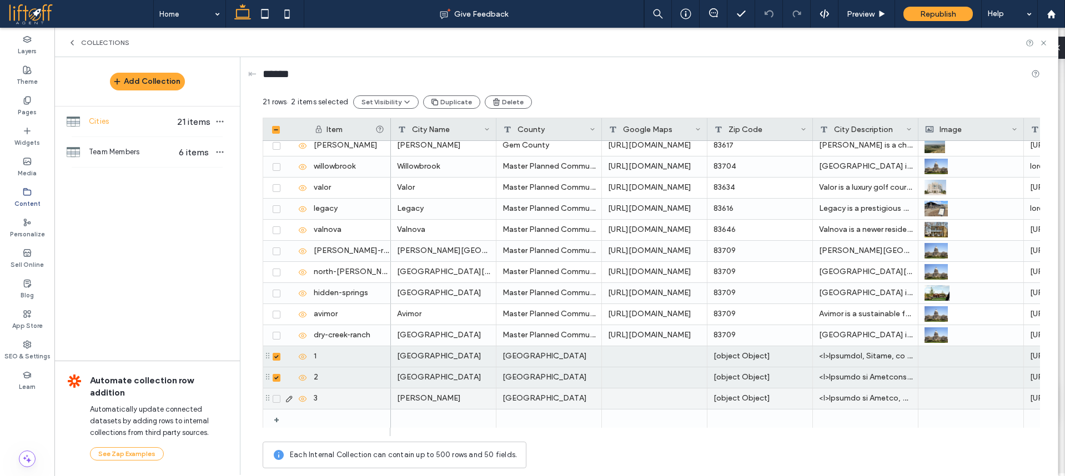
click at [278, 399] on icon at bounding box center [276, 399] width 4 height 3
click at [516, 99] on button "Delete" at bounding box center [507, 102] width 47 height 13
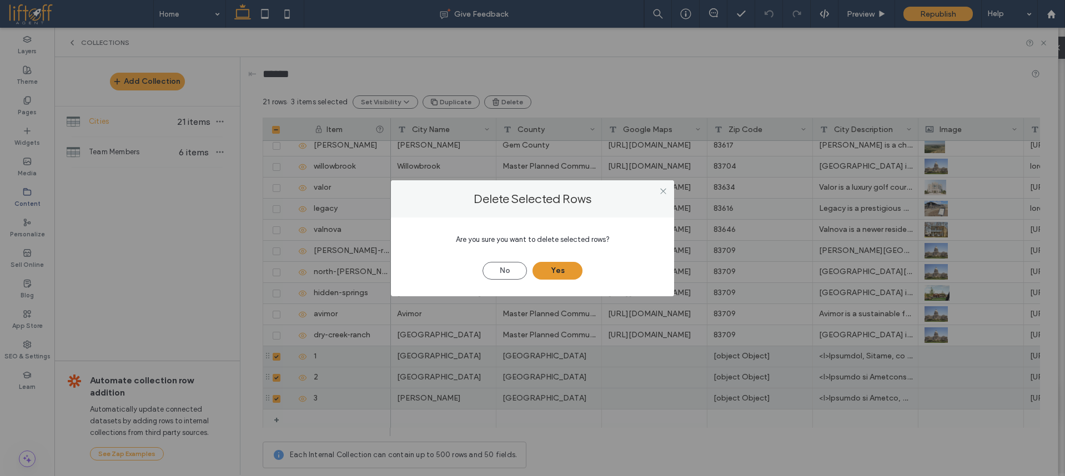
click at [570, 272] on button "Yes" at bounding box center [558, 271] width 50 height 18
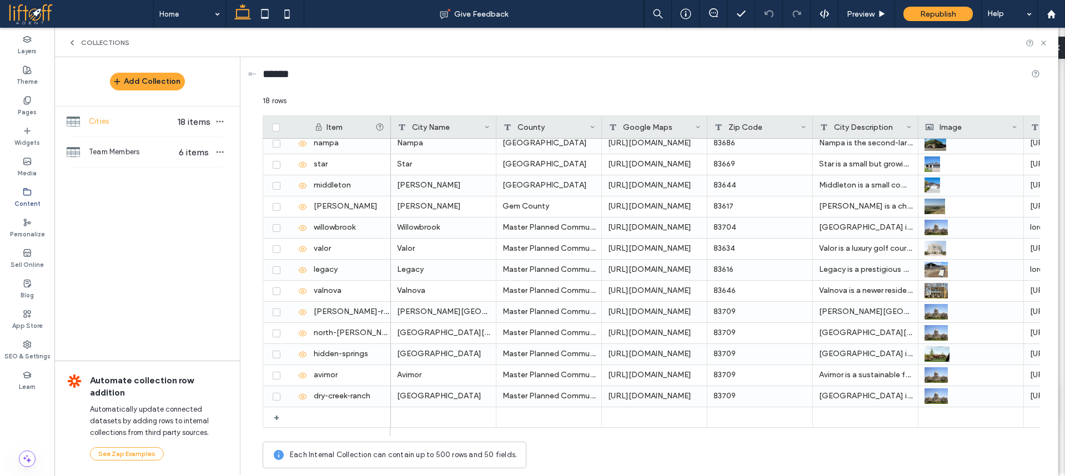
scroll to position [112, 0]
drag, startPoint x: 346, startPoint y: 125, endPoint x: 320, endPoint y: 128, distance: 25.6
click at [320, 128] on div "Item" at bounding box center [349, 127] width 70 height 22
click at [125, 164] on div "Team Members 6 items" at bounding box center [146, 152] width 185 height 30
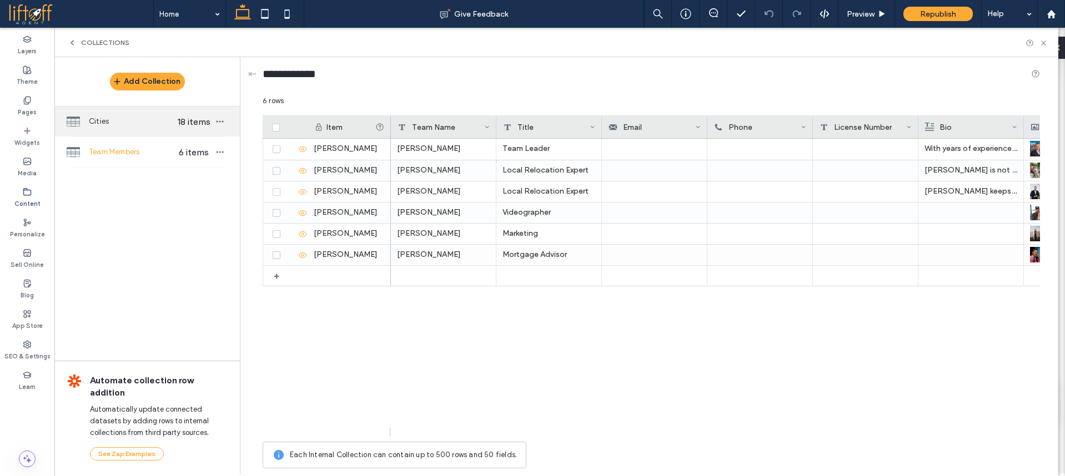
click at [134, 131] on div "Cities 18 items" at bounding box center [146, 122] width 185 height 30
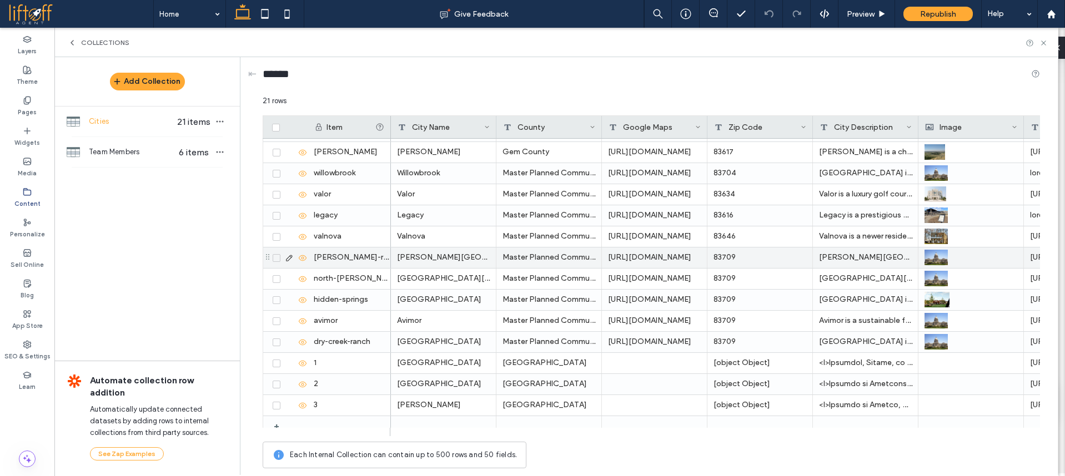
scroll to position [175, 0]
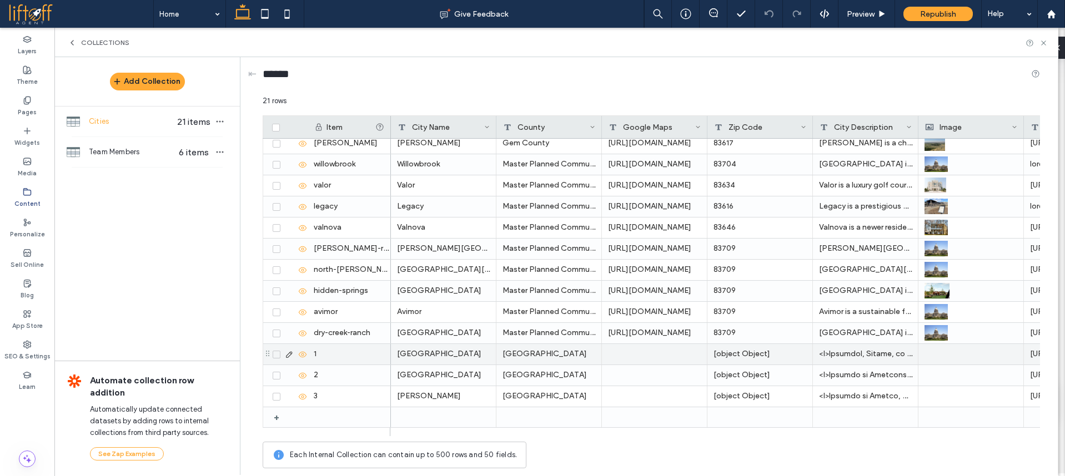
click at [276, 353] on icon at bounding box center [276, 354] width 4 height 3
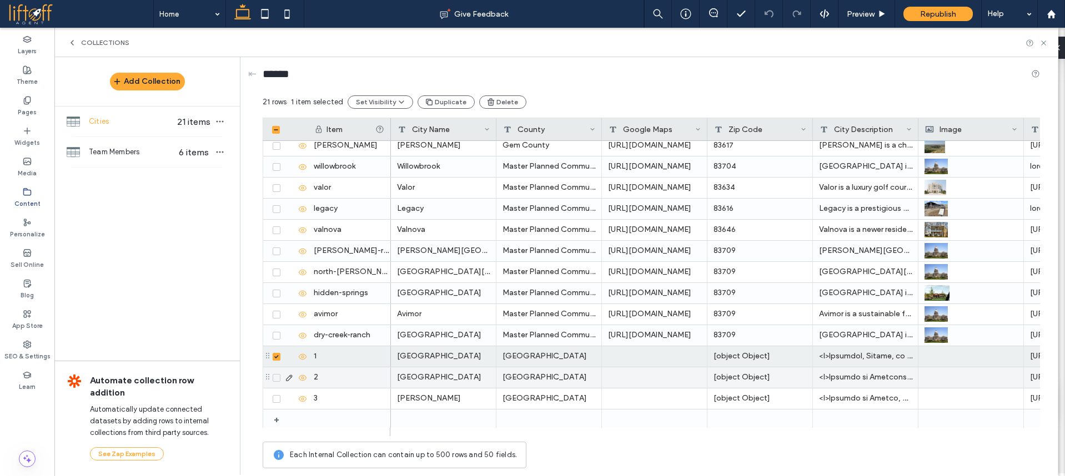
click at [279, 379] on span at bounding box center [277, 378] width 8 height 8
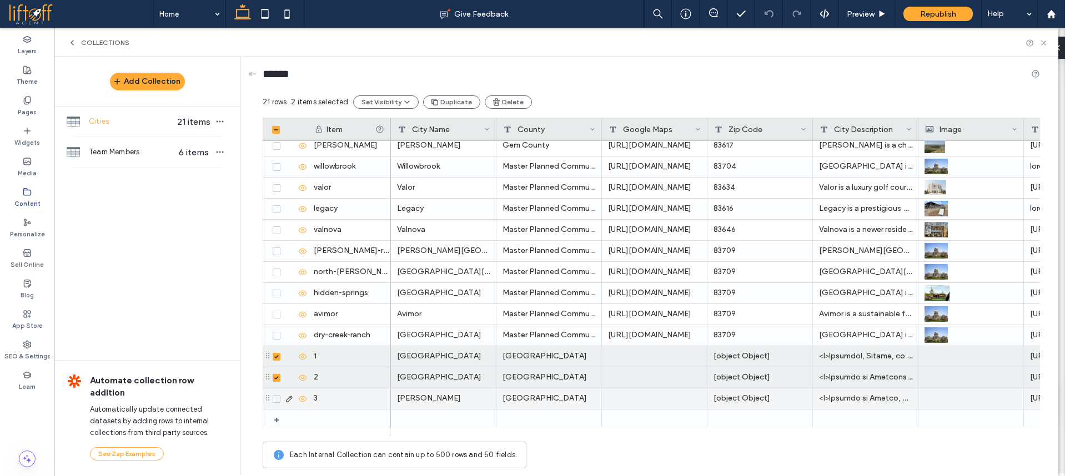
click at [279, 399] on span at bounding box center [277, 399] width 8 height 8
click at [498, 102] on button "Delete" at bounding box center [507, 102] width 47 height 13
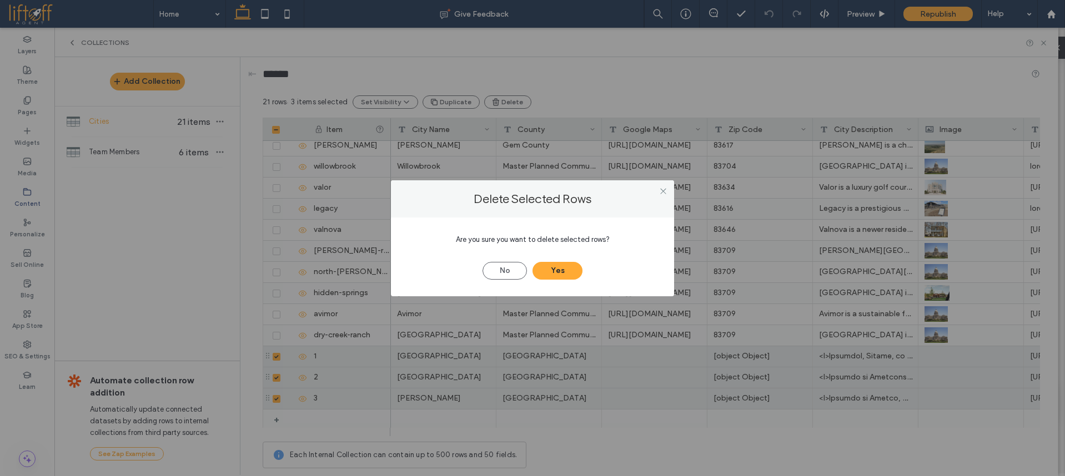
click at [548, 280] on div "Are you sure you want to delete selected rows? No Yes" at bounding box center [532, 257] width 283 height 79
click at [550, 270] on button "Yes" at bounding box center [558, 271] width 50 height 18
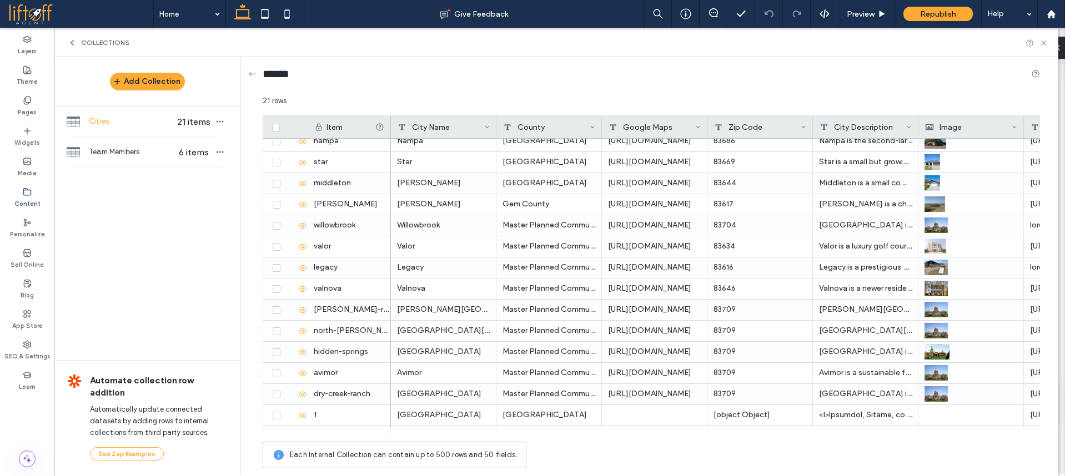
scroll to position [112, 0]
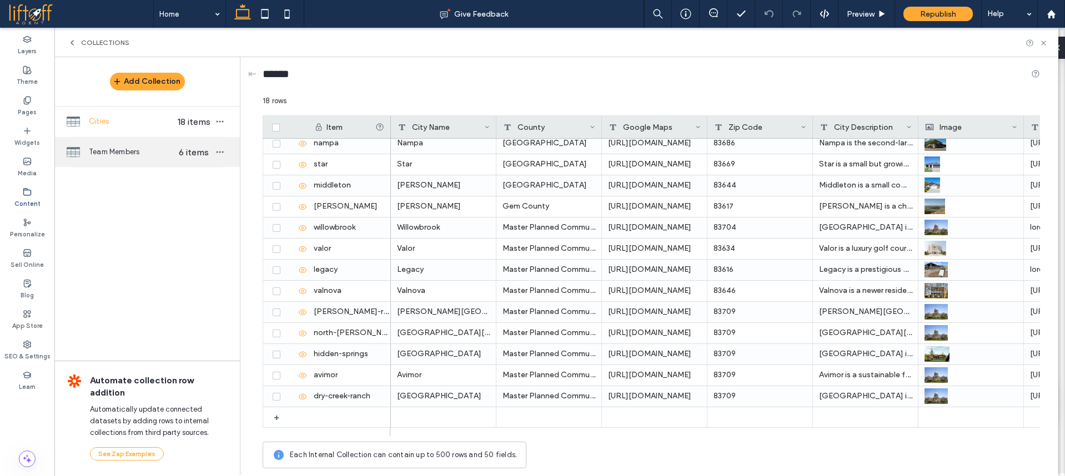
drag, startPoint x: 169, startPoint y: 150, endPoint x: 163, endPoint y: 144, distance: 8.3
click at [168, 150] on span "Team Members" at bounding box center [132, 152] width 86 height 11
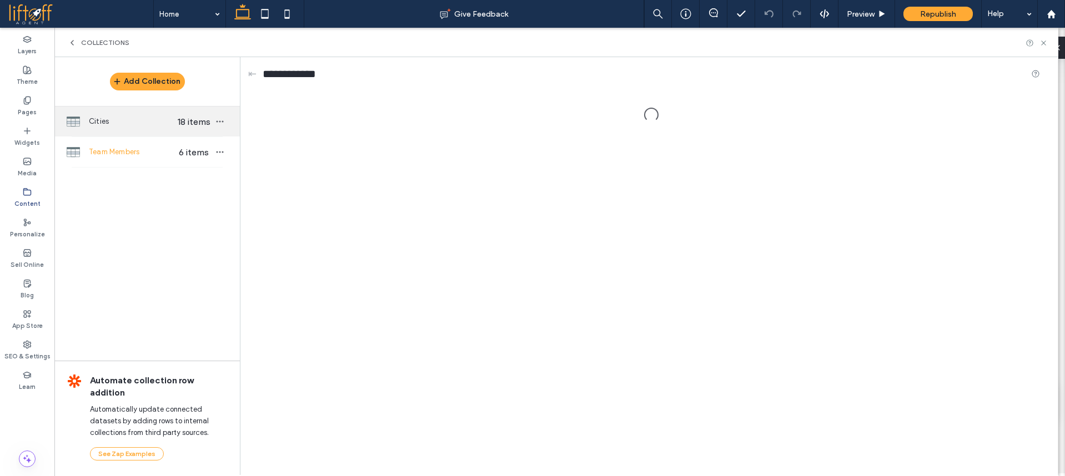
click at [149, 122] on span "Cities" at bounding box center [132, 121] width 86 height 11
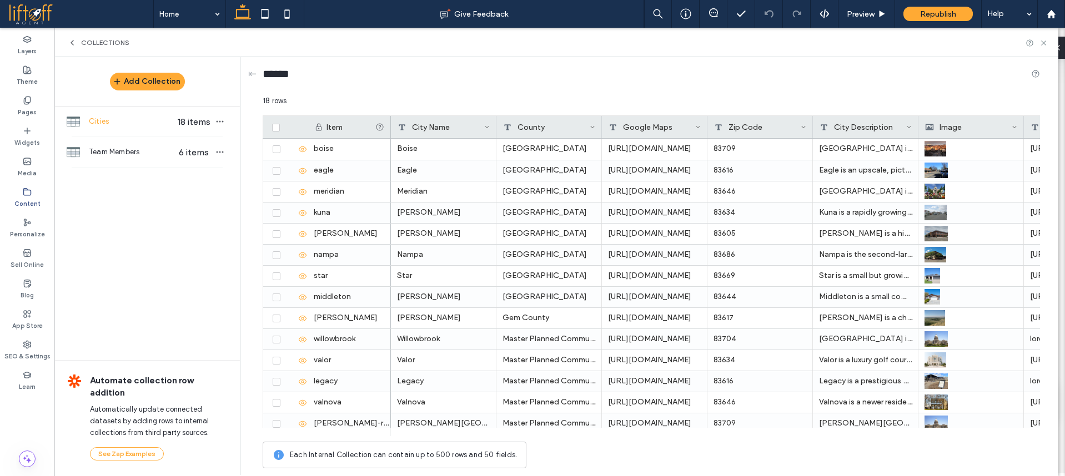
click at [149, 122] on span "Cities" at bounding box center [132, 121] width 86 height 11
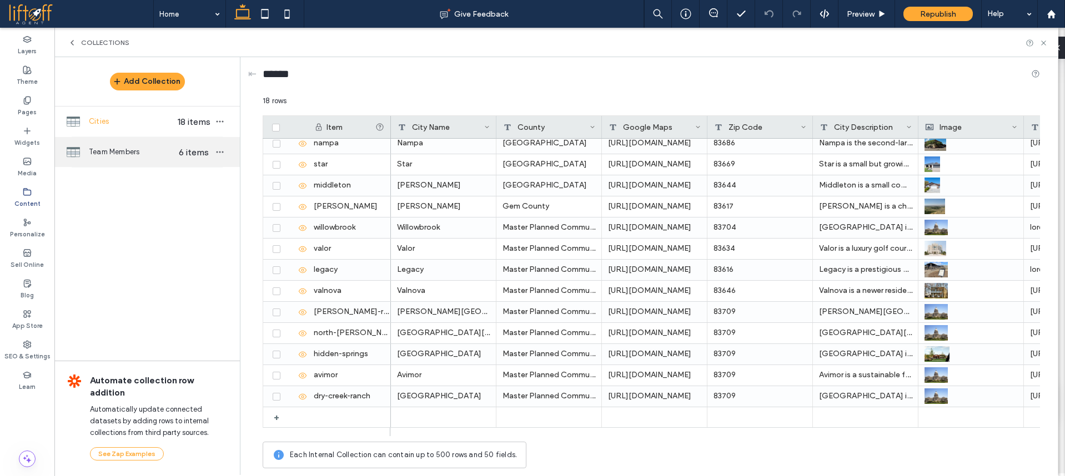
click at [104, 138] on div "Team Members 6 items" at bounding box center [146, 152] width 185 height 30
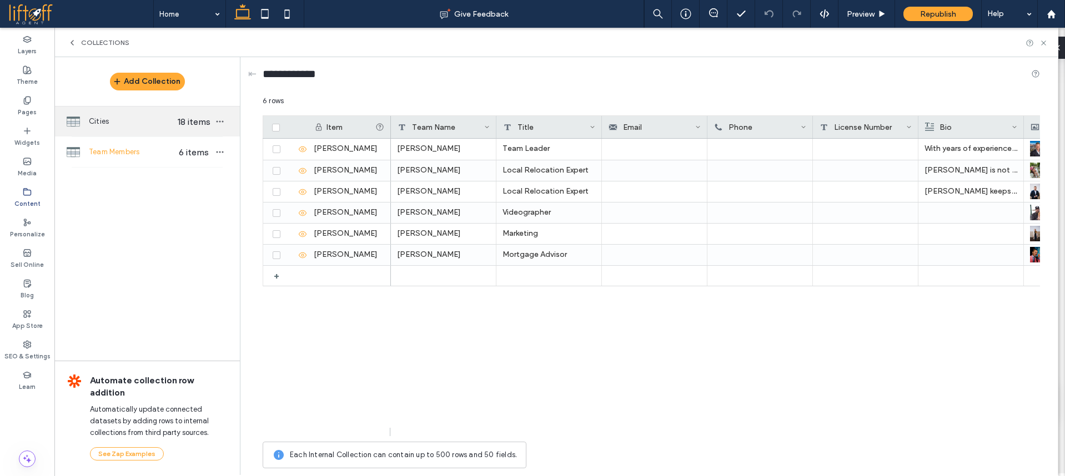
click at [145, 128] on div "Cities 18 items" at bounding box center [146, 122] width 185 height 30
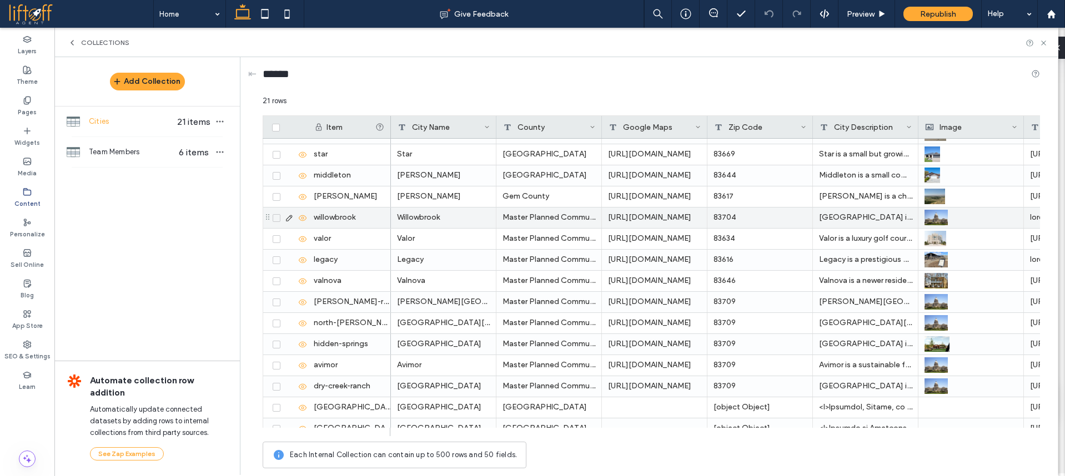
scroll to position [175, 0]
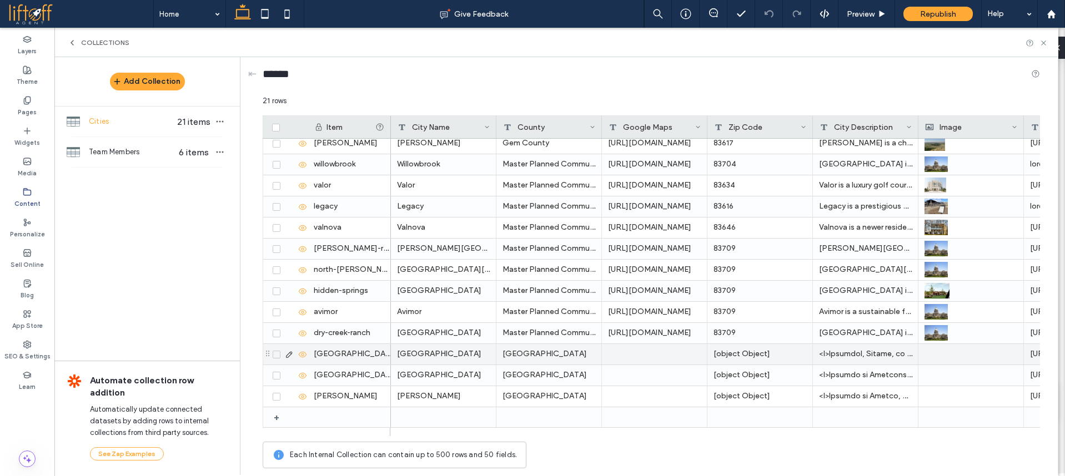
click at [274, 356] on span at bounding box center [277, 355] width 8 height 8
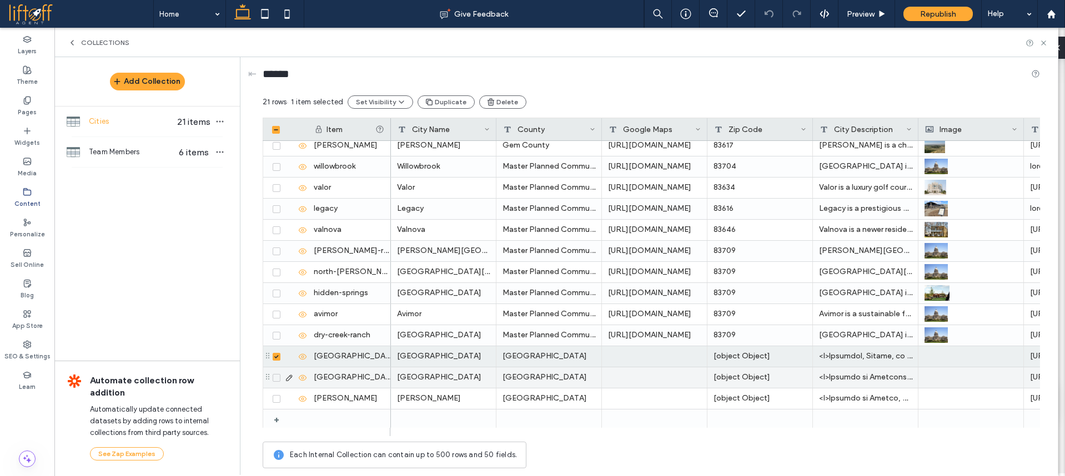
click at [277, 380] on span at bounding box center [277, 378] width 8 height 8
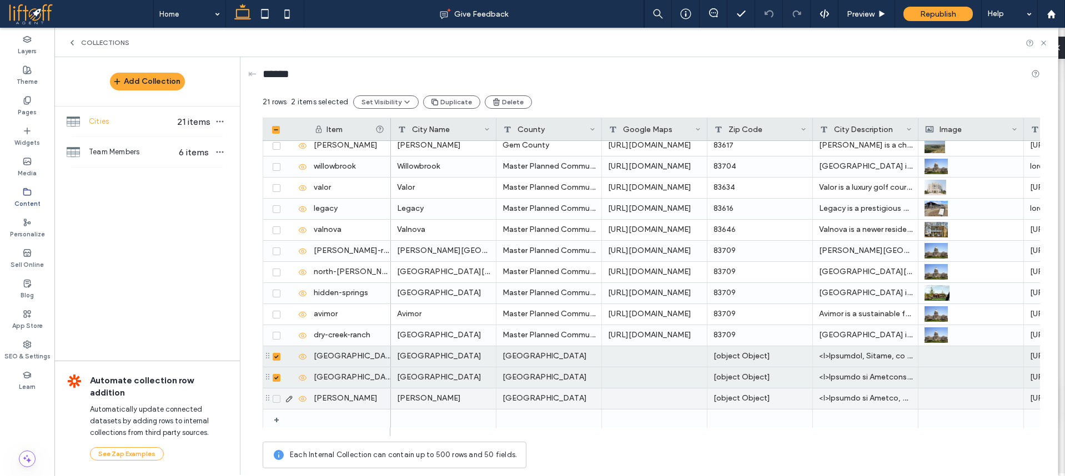
click at [275, 396] on span at bounding box center [277, 399] width 8 height 8
click at [499, 103] on button "Delete" at bounding box center [507, 102] width 47 height 13
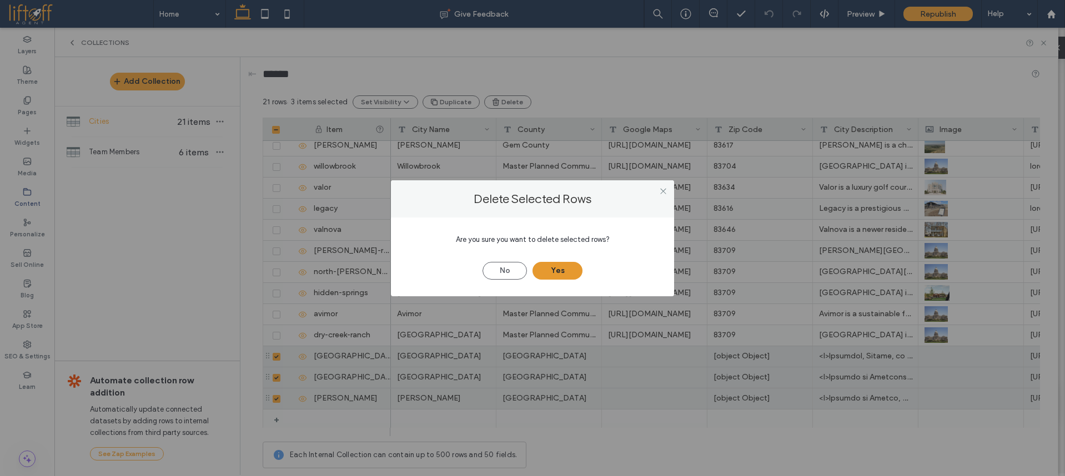
click at [570, 265] on button "Yes" at bounding box center [558, 271] width 50 height 18
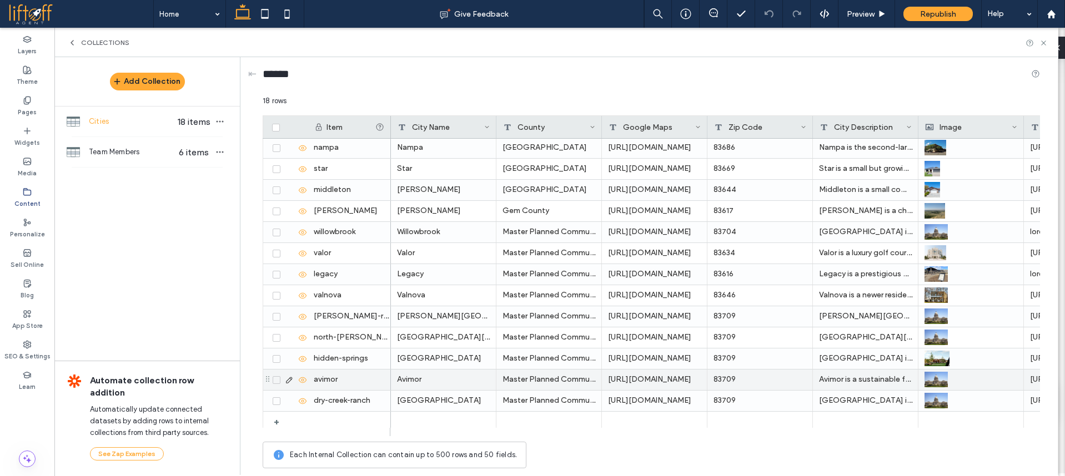
scroll to position [112, 0]
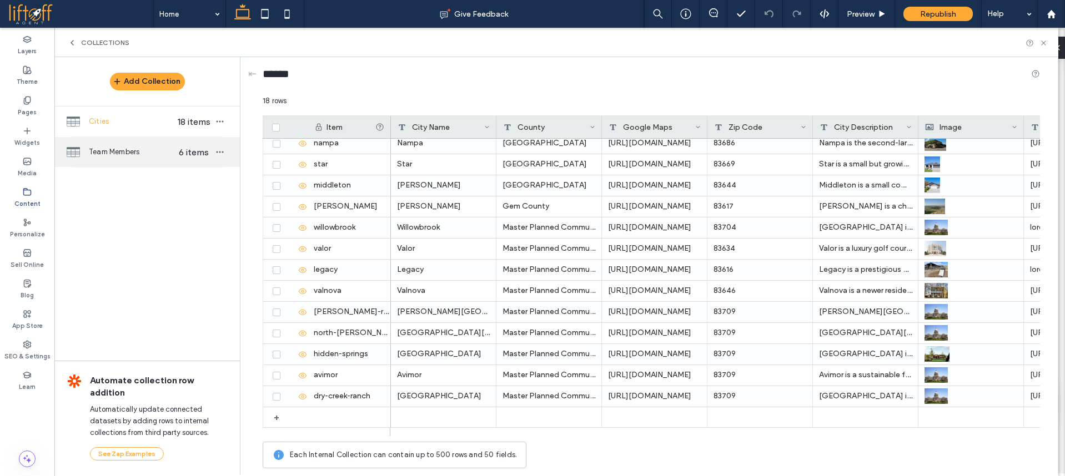
click at [119, 165] on div "Team Members 6 items" at bounding box center [146, 152] width 185 height 30
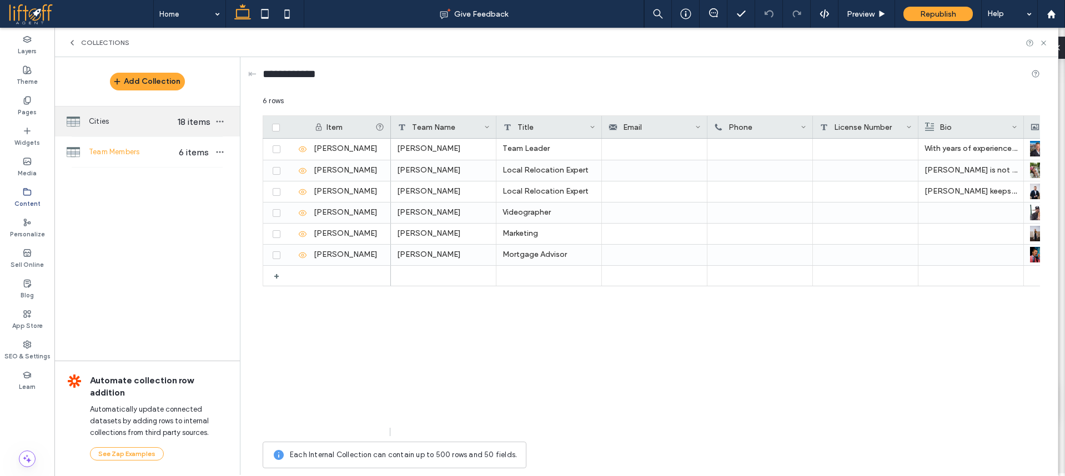
click at [132, 122] on span "Cities" at bounding box center [132, 121] width 86 height 11
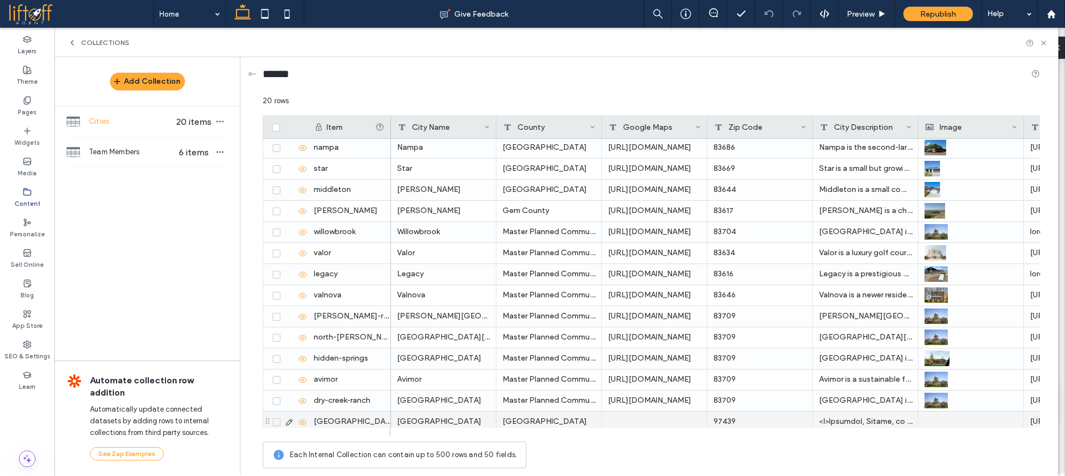
scroll to position [154, 0]
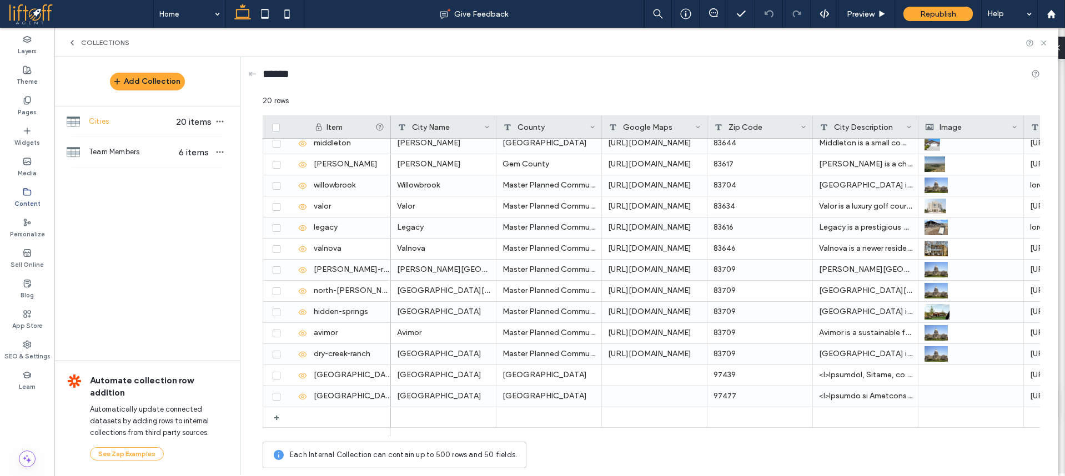
click at [124, 168] on div "Add Collection Cities 20 items Team Members 6 items Automate collection row add…" at bounding box center [146, 265] width 185 height 417
click at [127, 160] on div "Team Members 6 items" at bounding box center [146, 152] width 185 height 30
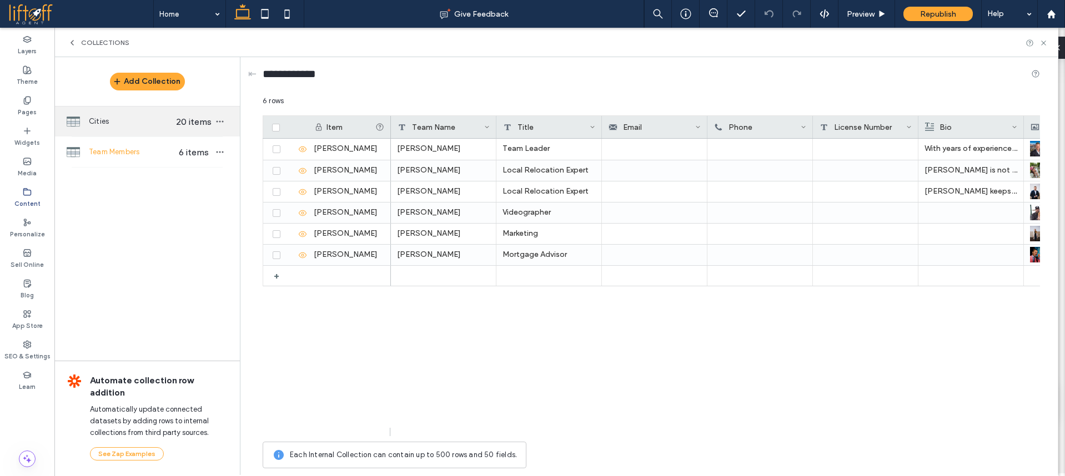
click at [132, 120] on span "Cities" at bounding box center [132, 121] width 86 height 11
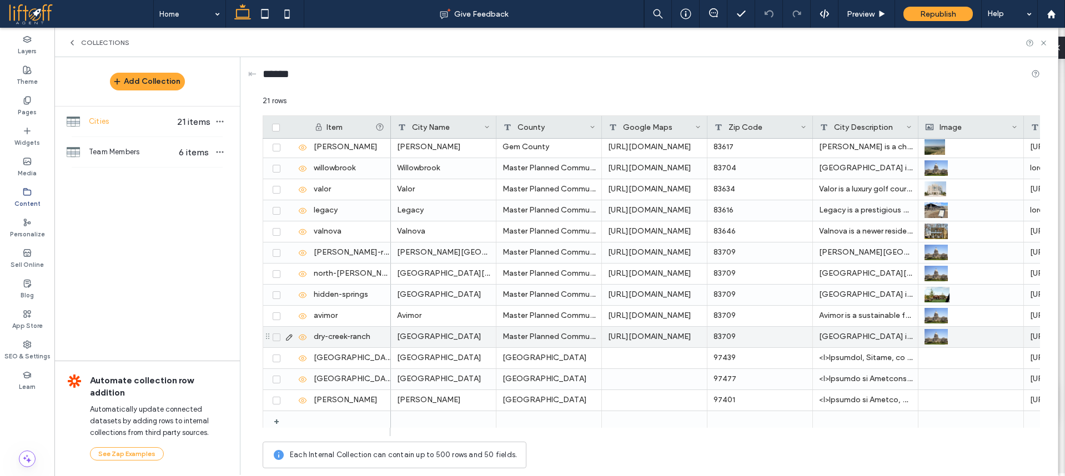
scroll to position [175, 0]
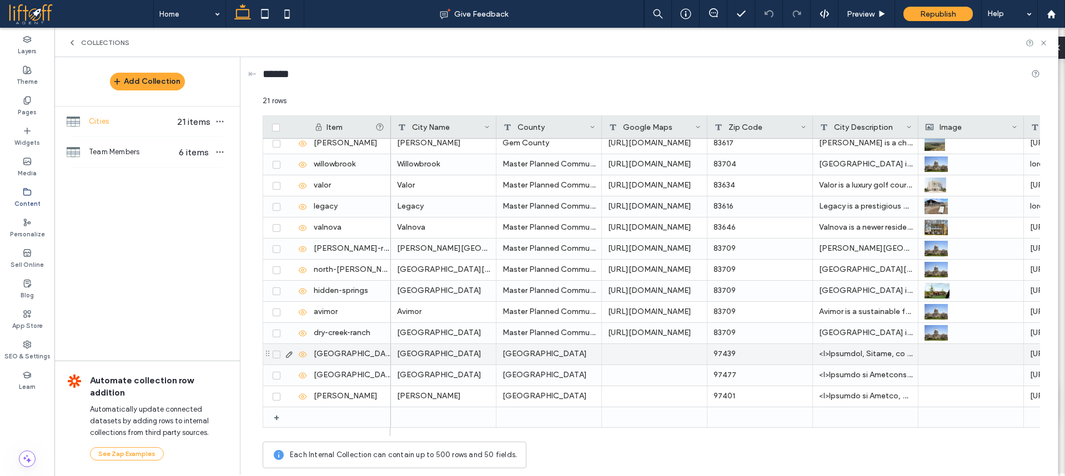
click at [274, 355] on span at bounding box center [277, 355] width 8 height 8
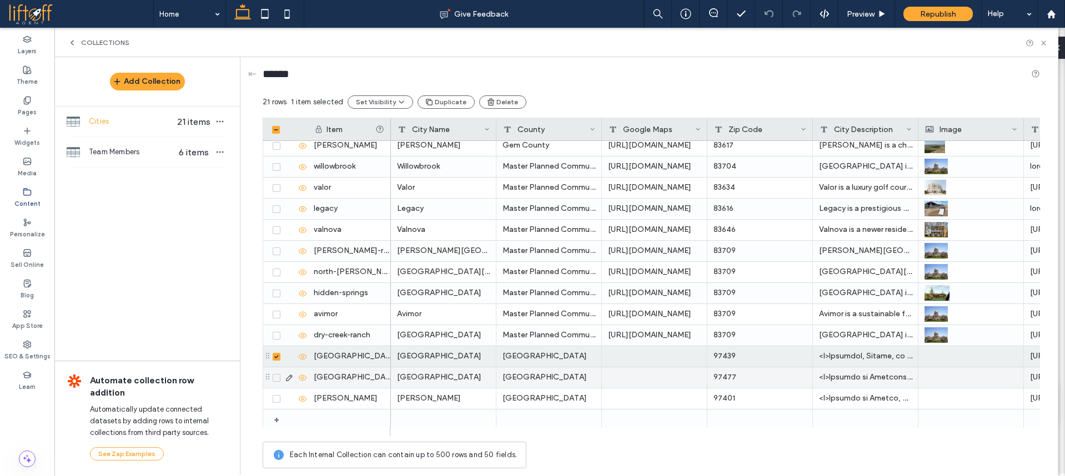
click at [279, 380] on span at bounding box center [277, 378] width 8 height 8
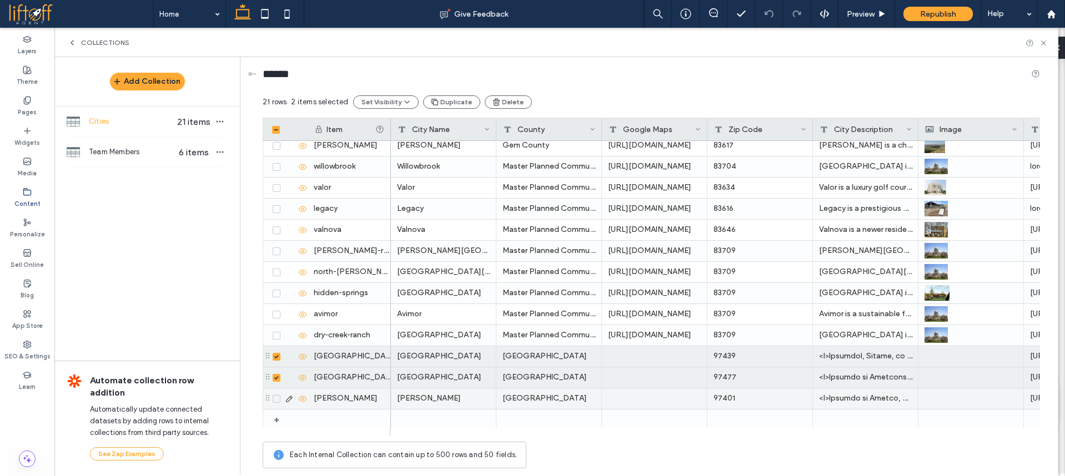
click at [276, 399] on icon at bounding box center [276, 399] width 4 height 3
click at [644, 356] on div at bounding box center [655, 356] width 106 height 21
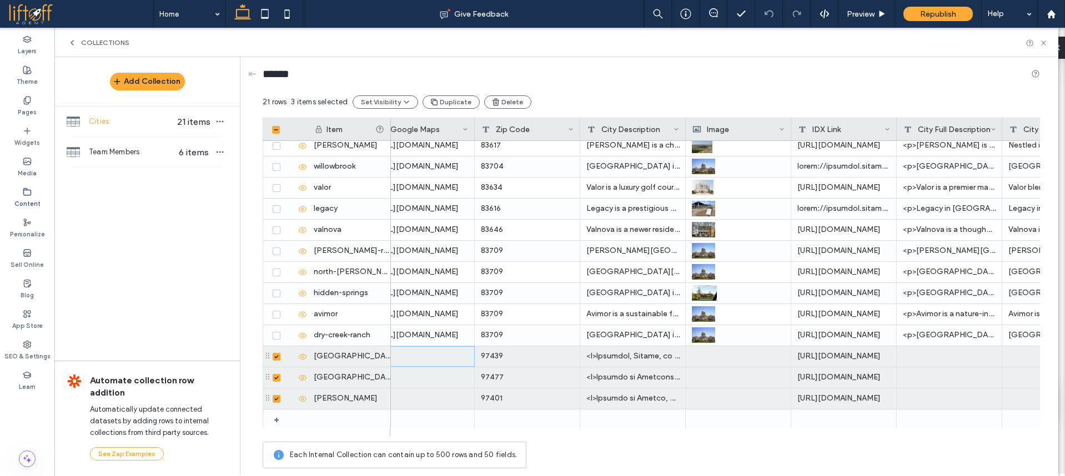
scroll to position [0, 558]
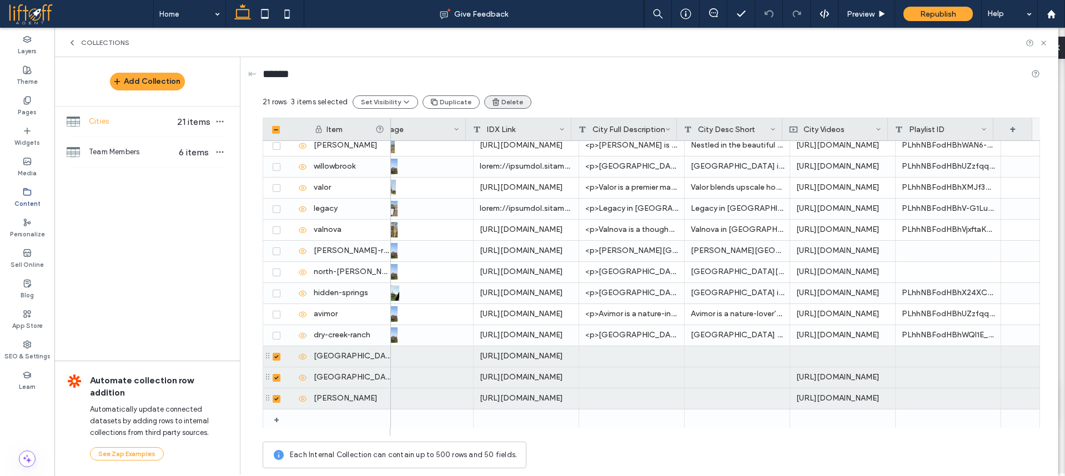
click at [520, 99] on button "Delete" at bounding box center [507, 102] width 47 height 13
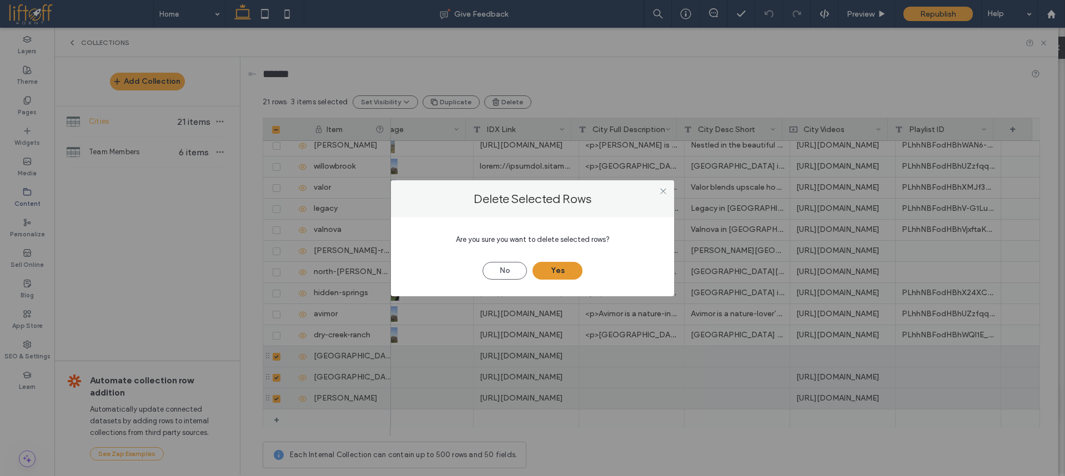
click at [572, 273] on button "Yes" at bounding box center [558, 271] width 50 height 18
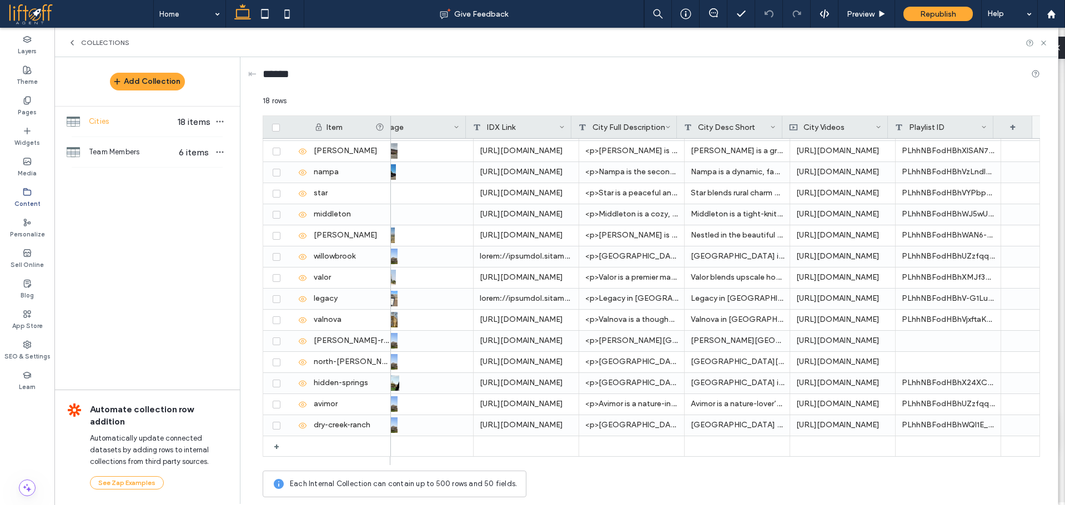
scroll to position [83, 0]
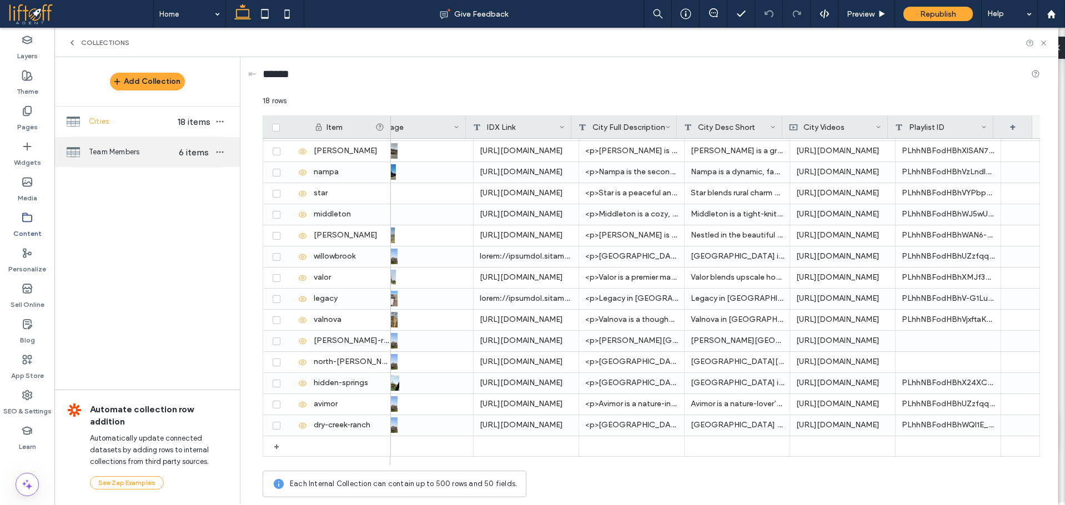
click at [148, 160] on div "Team Members 6 items" at bounding box center [146, 152] width 185 height 30
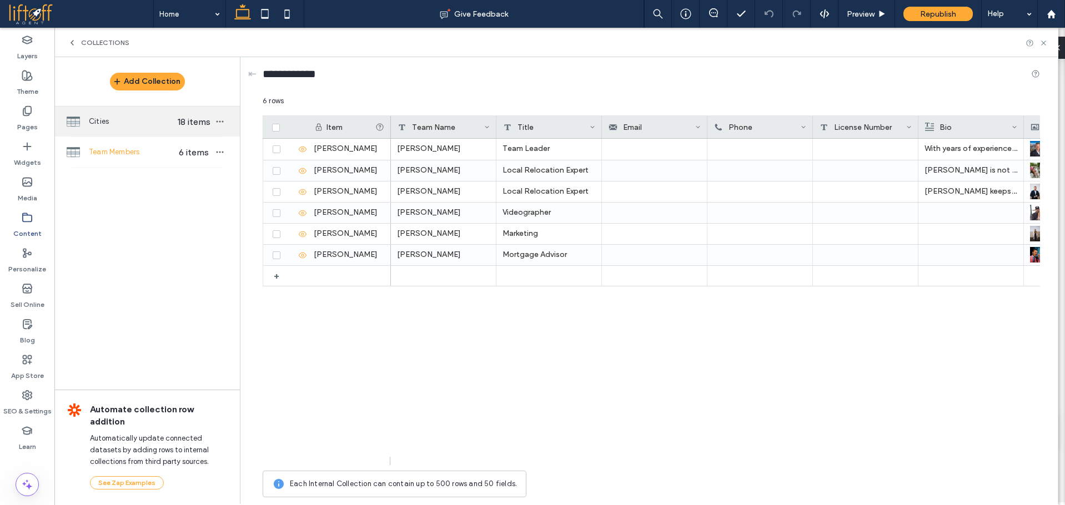
click at [133, 122] on span "Cities" at bounding box center [132, 121] width 86 height 11
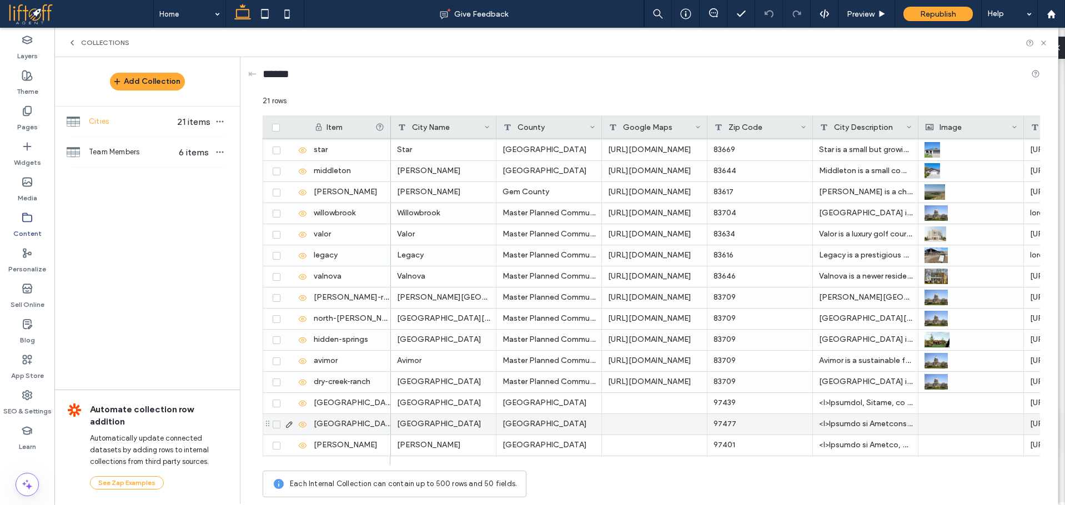
scroll to position [91, 0]
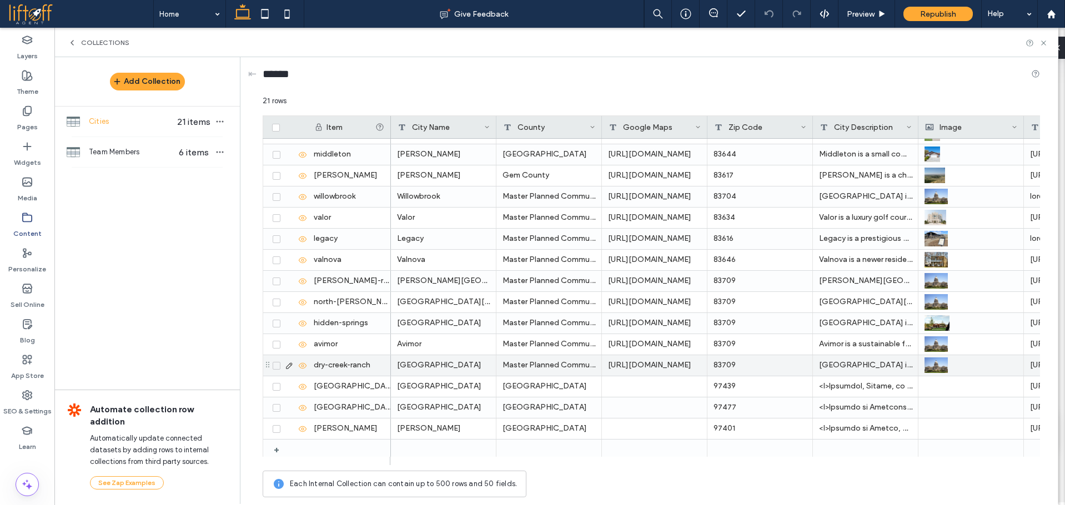
scroll to position [146, 0]
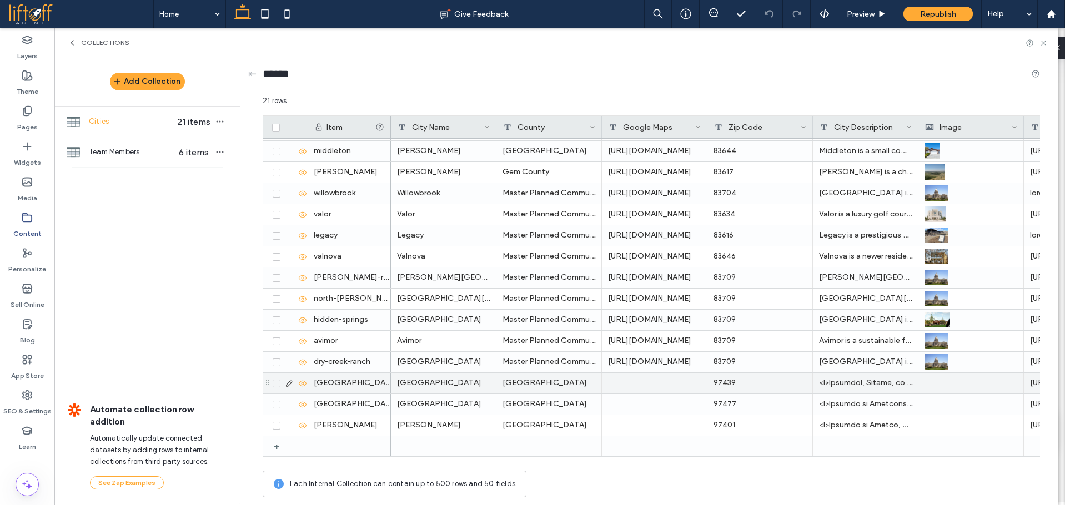
click at [278, 386] on span at bounding box center [277, 384] width 8 height 8
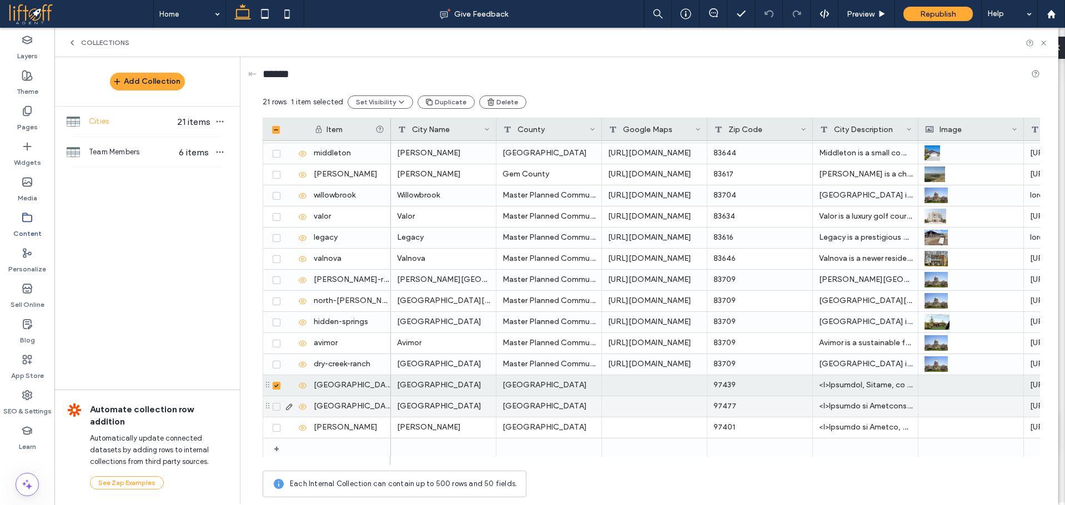
click at [277, 404] on span at bounding box center [277, 407] width 8 height 8
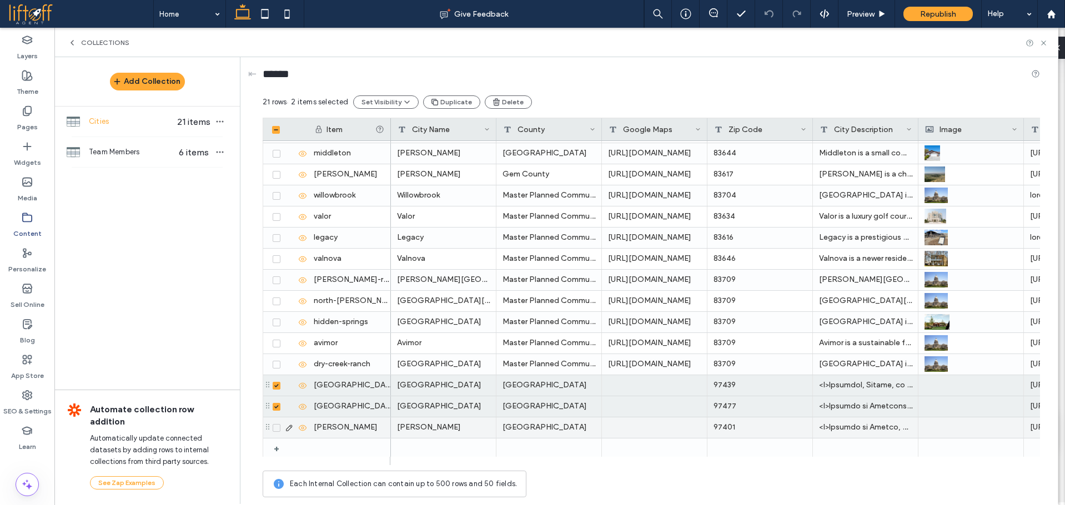
click at [277, 426] on icon at bounding box center [276, 427] width 4 height 3
click at [491, 99] on icon "button" at bounding box center [495, 102] width 9 height 9
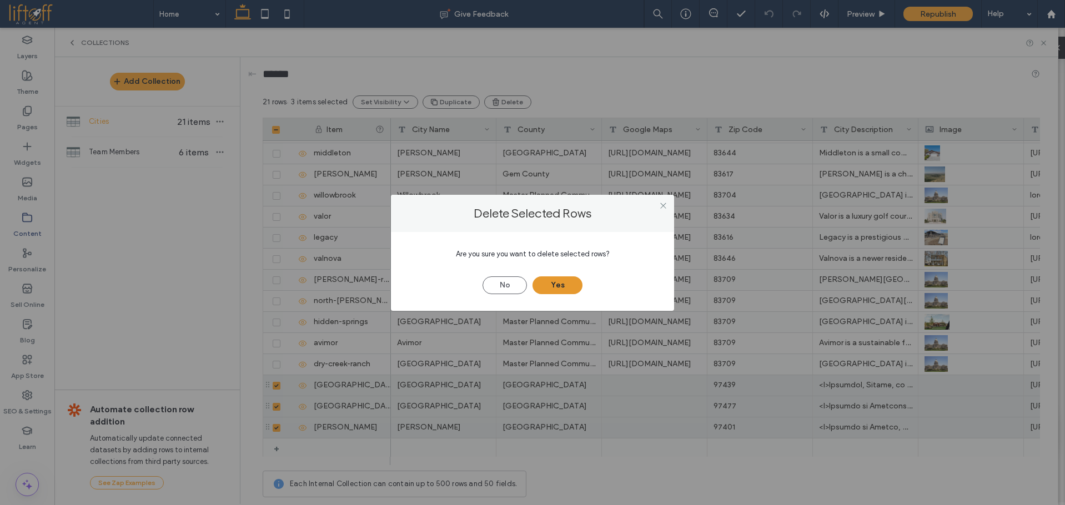
click at [558, 278] on button "Yes" at bounding box center [558, 286] width 50 height 18
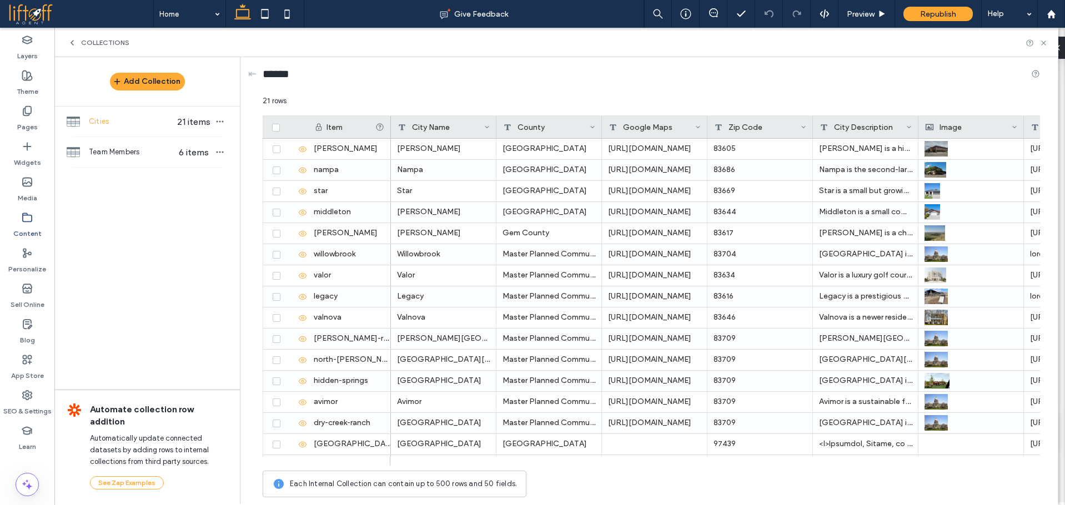
scroll to position [83, 0]
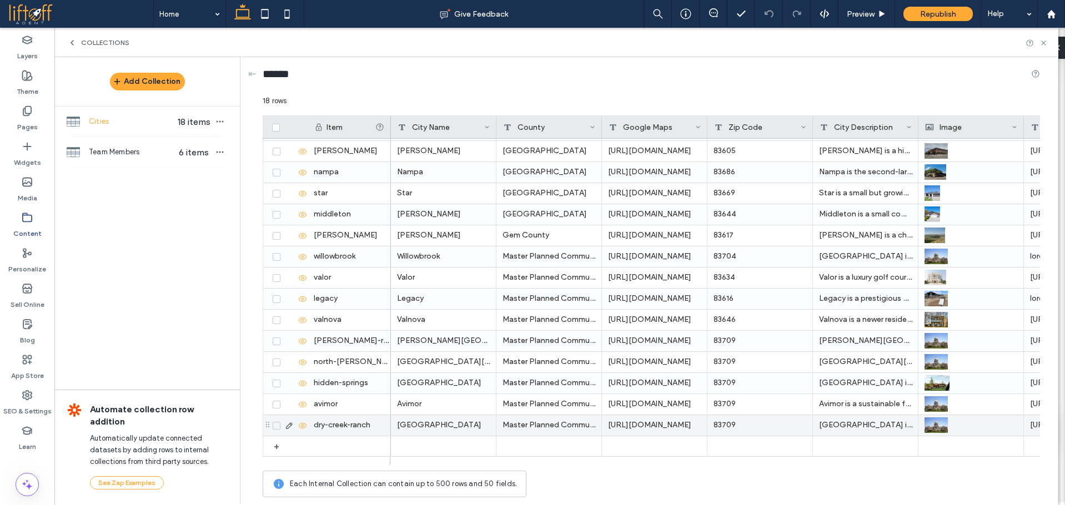
click at [651, 419] on div "[URL][DOMAIN_NAME]" at bounding box center [655, 425] width 106 height 21
click at [659, 427] on div "[URL][DOMAIN_NAME]" at bounding box center [655, 425] width 106 height 21
click at [667, 418] on textarea "**********" at bounding box center [662, 411] width 122 height 33
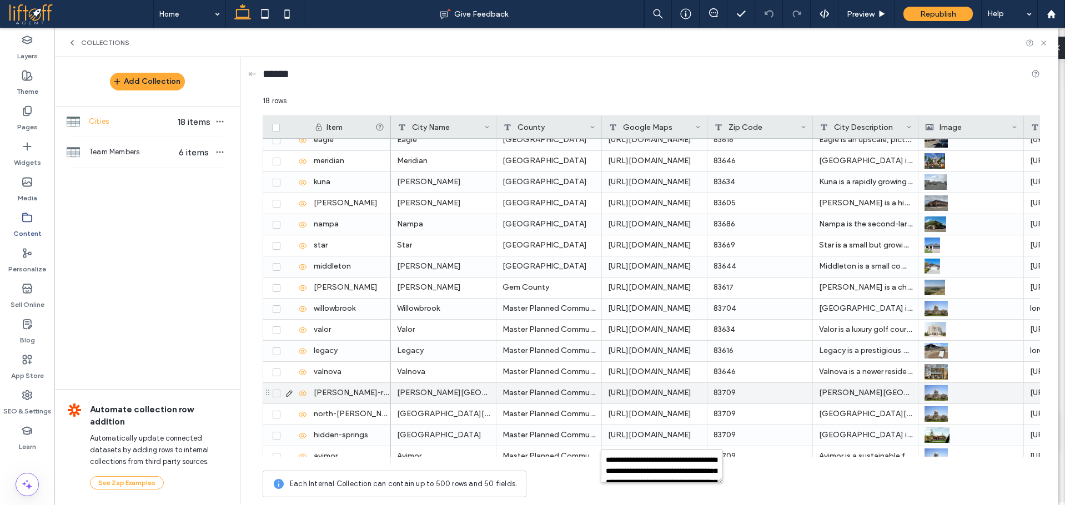
scroll to position [27, 0]
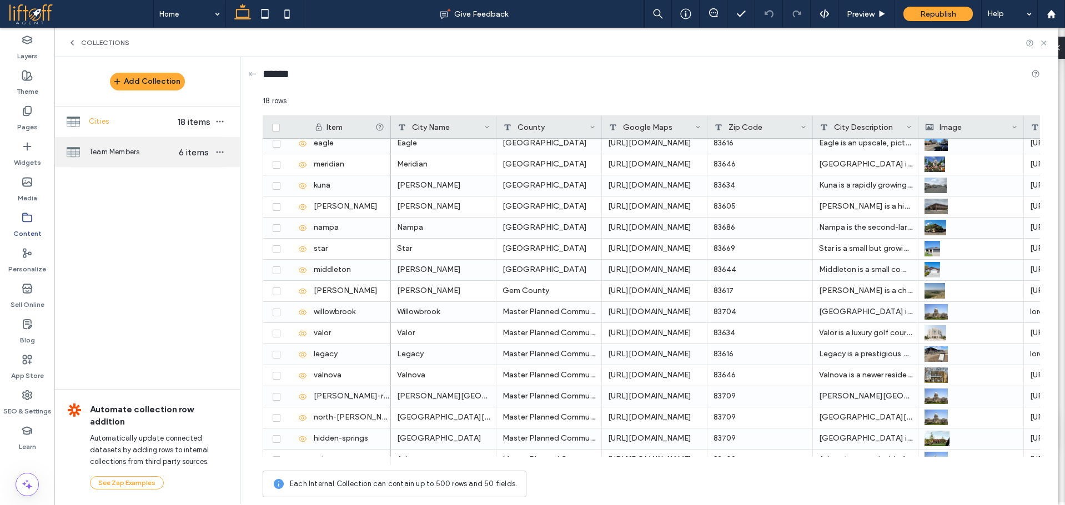
click at [125, 159] on div "Team Members 6 items" at bounding box center [146, 152] width 185 height 30
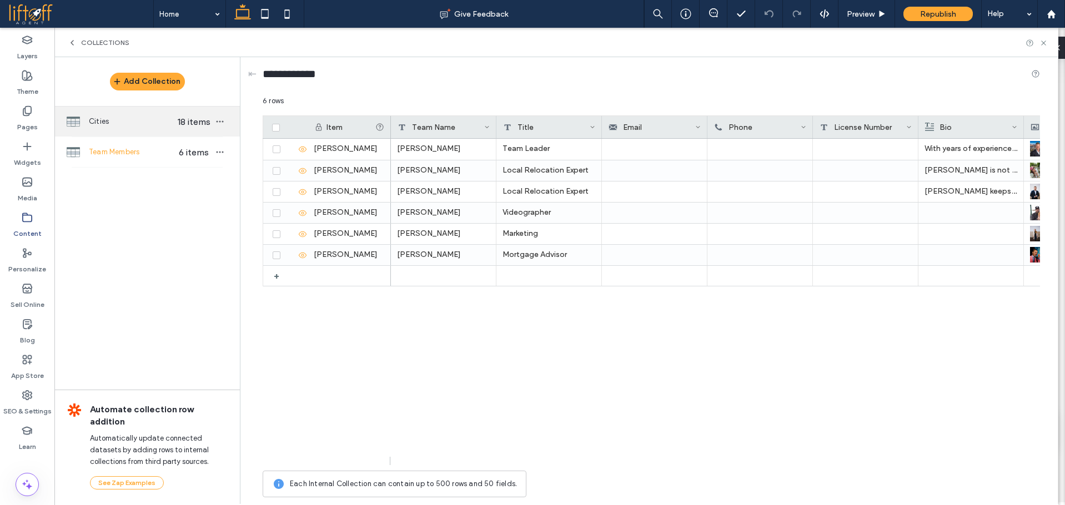
click at [134, 122] on span "Cities" at bounding box center [132, 121] width 86 height 11
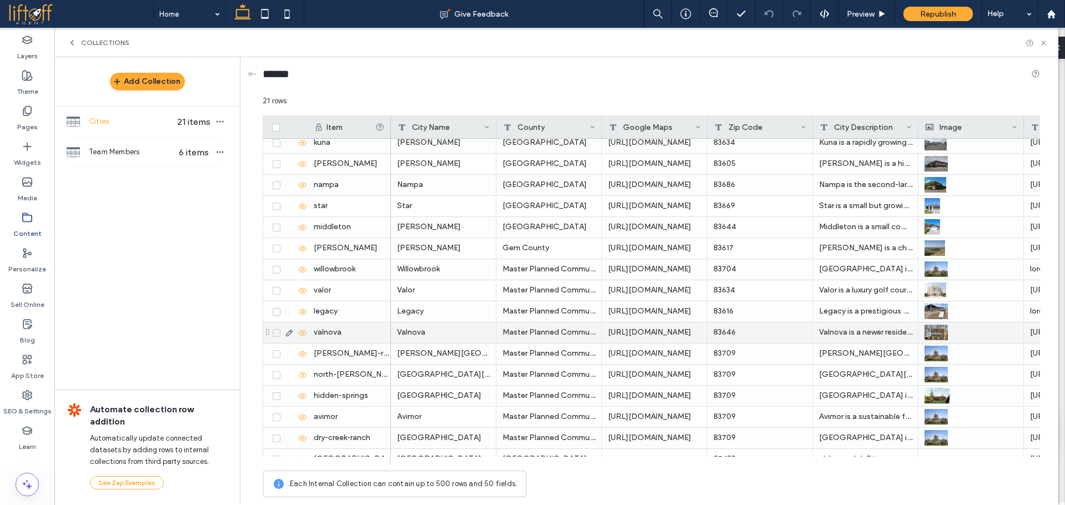
scroll to position [146, 0]
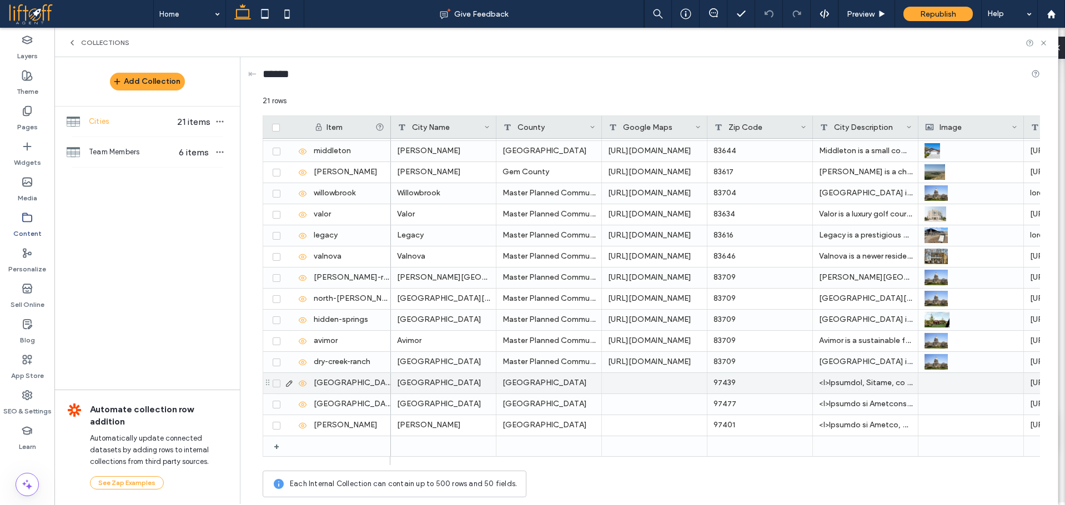
click at [276, 384] on icon at bounding box center [276, 383] width 4 height 3
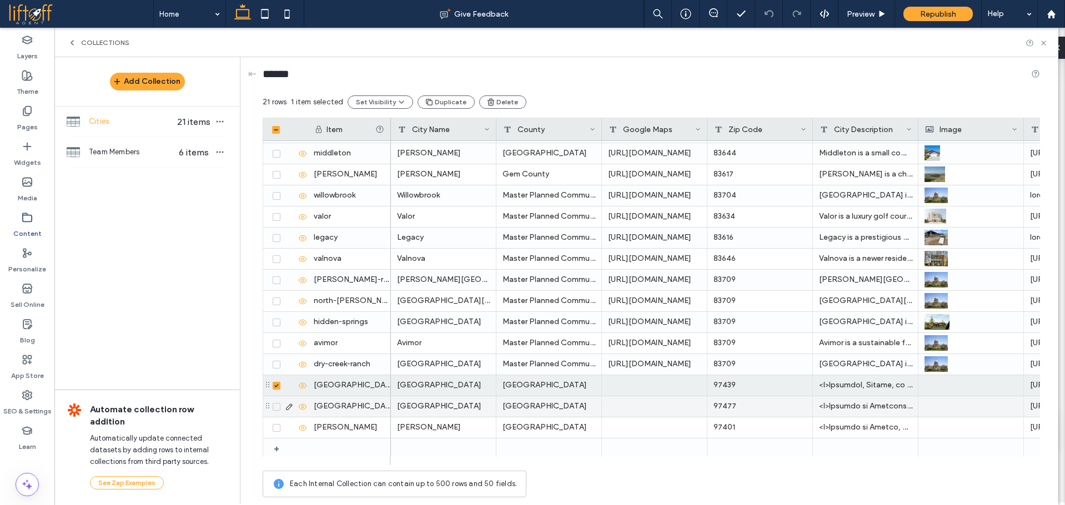
click at [278, 407] on icon at bounding box center [276, 406] width 4 height 3
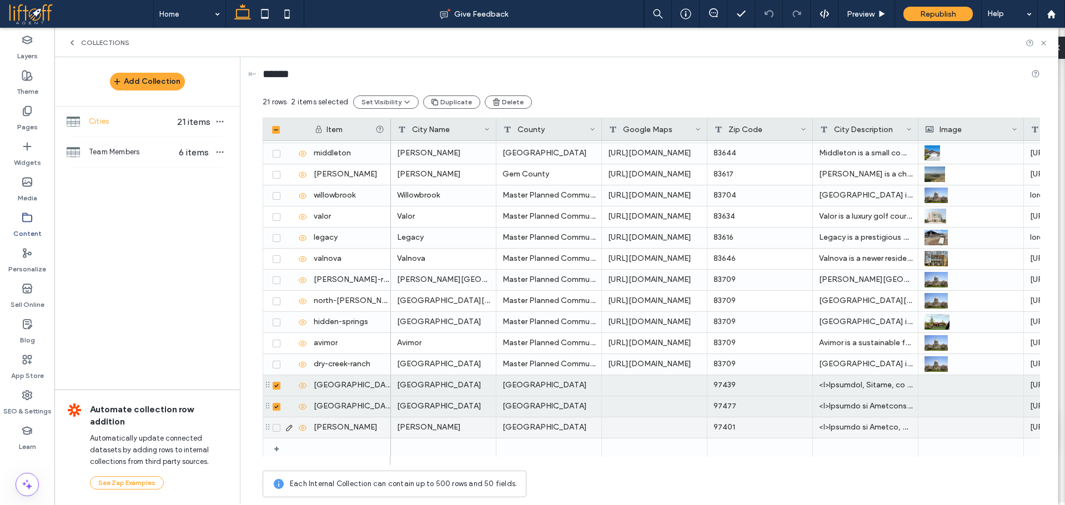
click at [275, 429] on icon at bounding box center [276, 427] width 4 height 3
click at [504, 97] on button "Delete" at bounding box center [507, 102] width 47 height 13
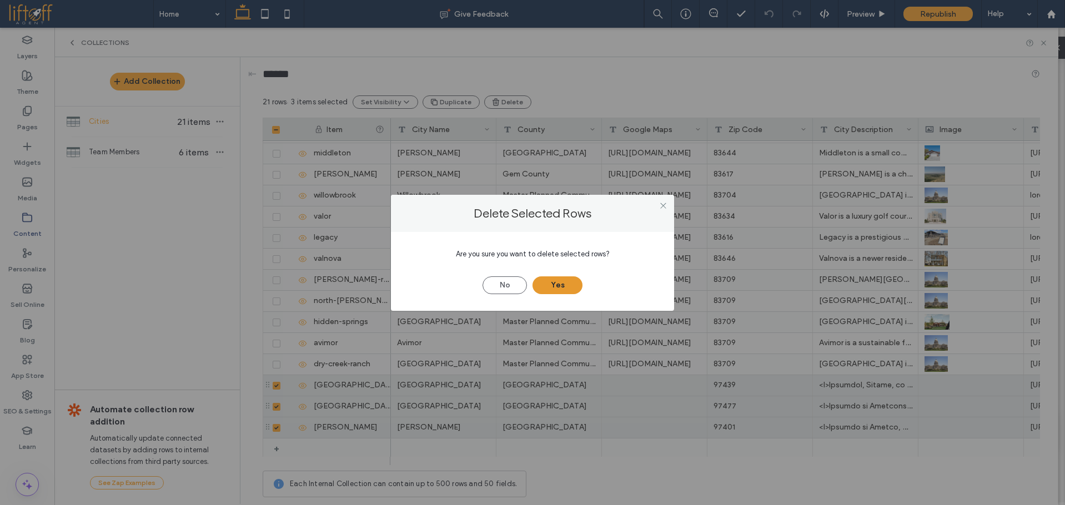
click at [568, 285] on button "Yes" at bounding box center [558, 286] width 50 height 18
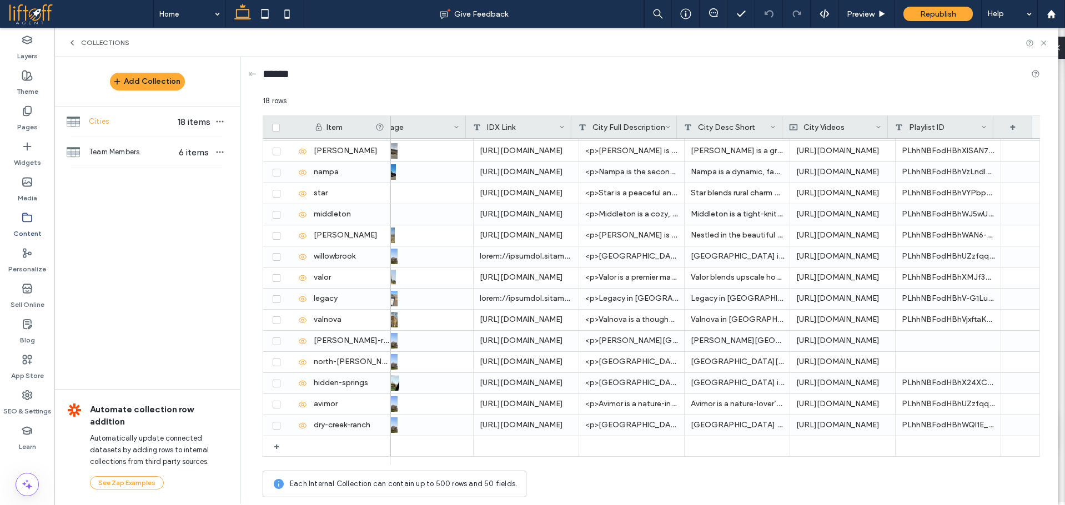
scroll to position [0, 422]
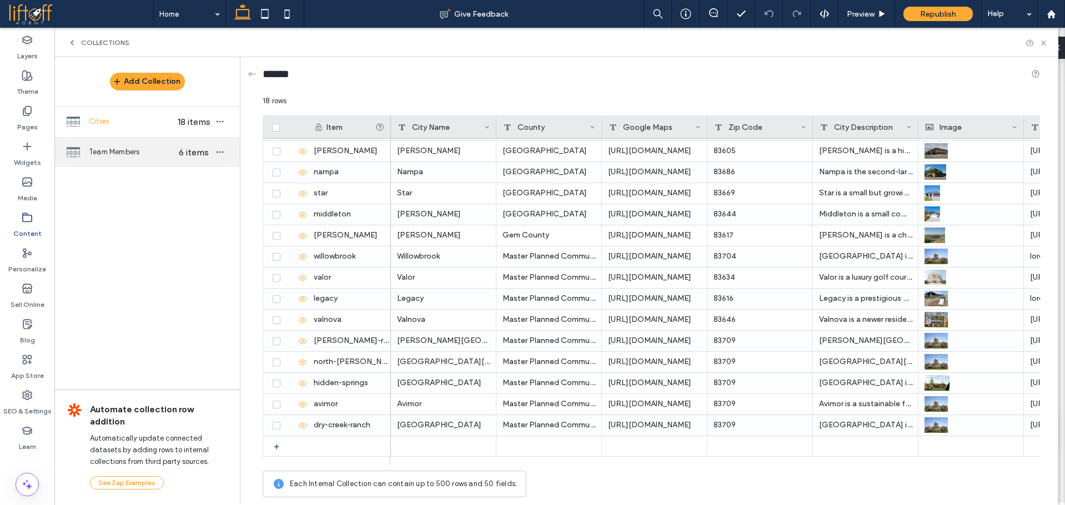
click at [143, 157] on span "Team Members" at bounding box center [132, 152] width 86 height 11
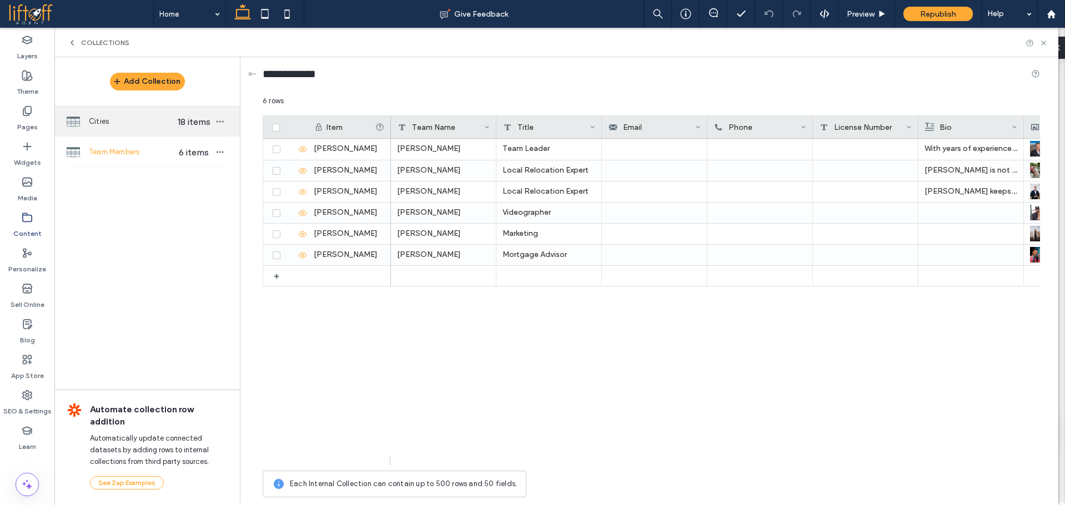
click at [140, 124] on span "Cities" at bounding box center [132, 121] width 86 height 11
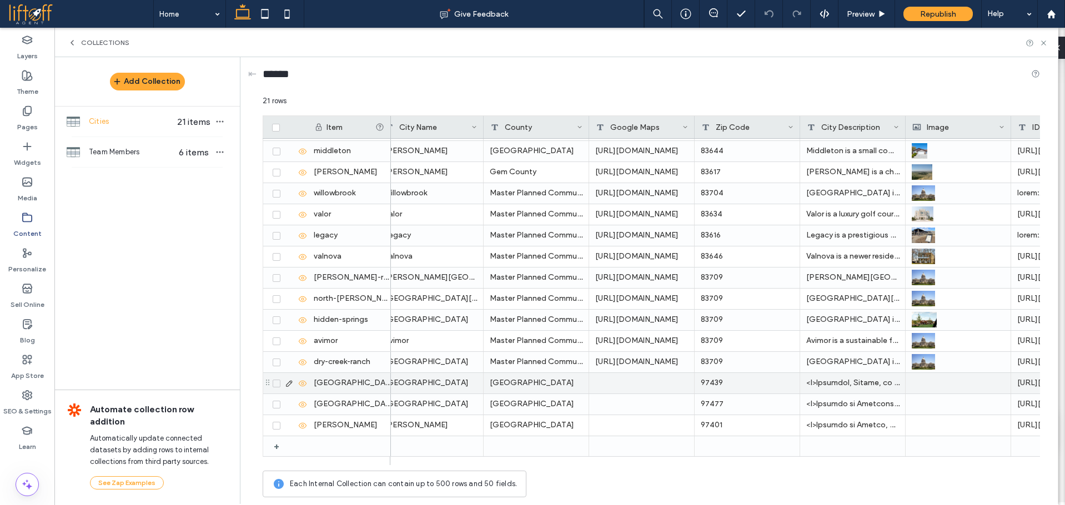
click at [278, 389] on div at bounding box center [288, 383] width 38 height 21
click at [275, 385] on icon at bounding box center [276, 383] width 4 height 3
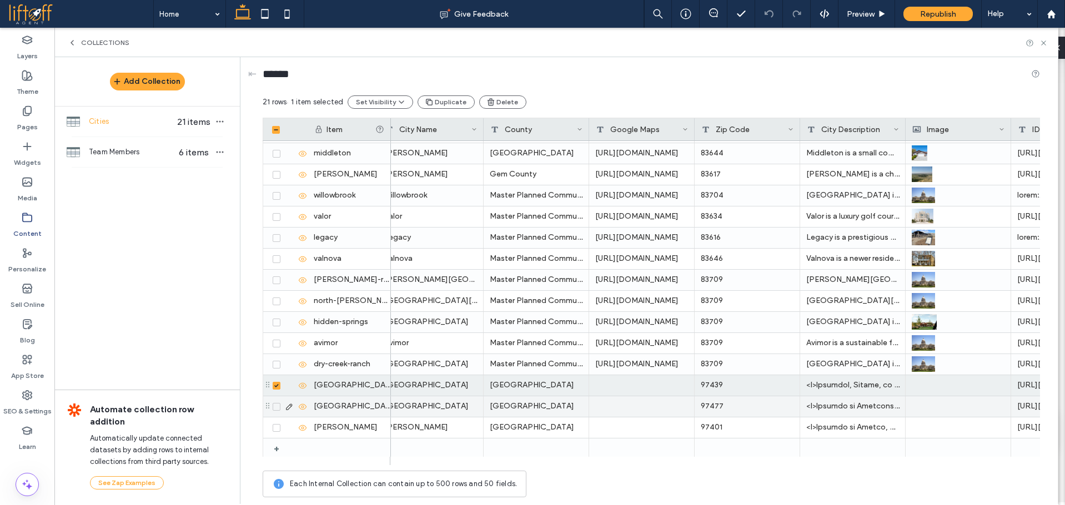
drag, startPoint x: 275, startPoint y: 406, endPoint x: 278, endPoint y: 422, distance: 16.3
click at [275, 406] on icon at bounding box center [276, 406] width 4 height 3
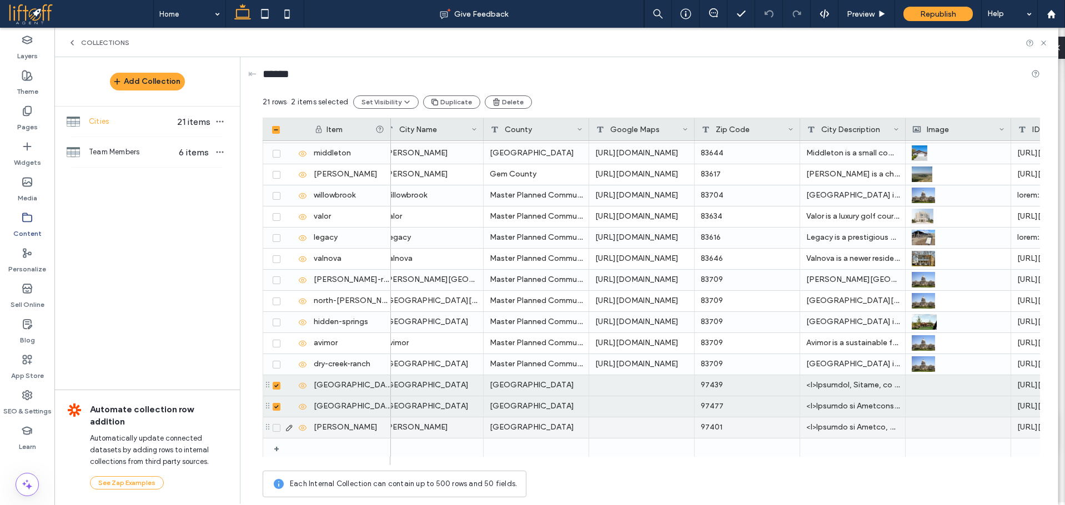
click at [277, 426] on icon at bounding box center [276, 427] width 4 height 3
click at [499, 107] on button "Delete" at bounding box center [507, 102] width 47 height 13
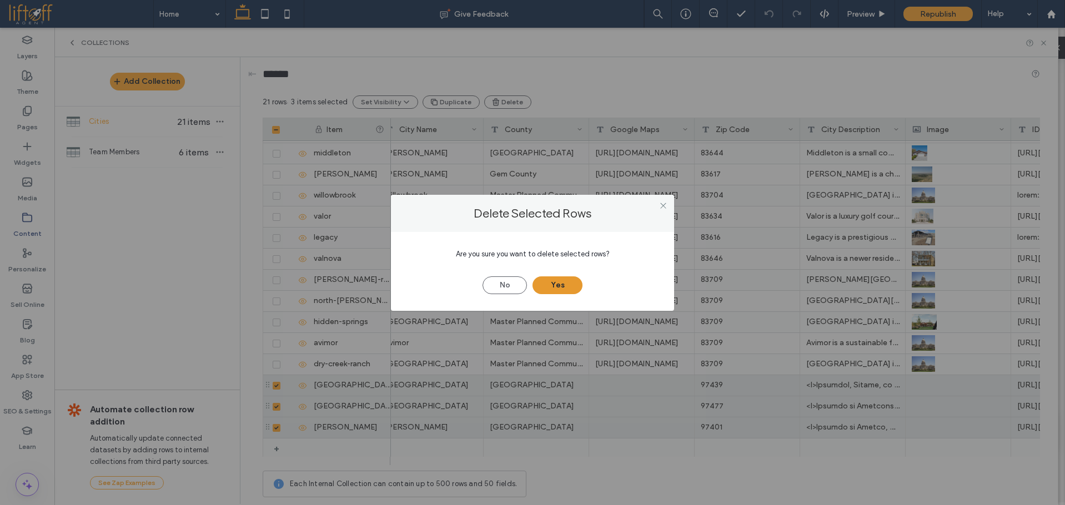
click at [569, 280] on button "Yes" at bounding box center [558, 286] width 50 height 18
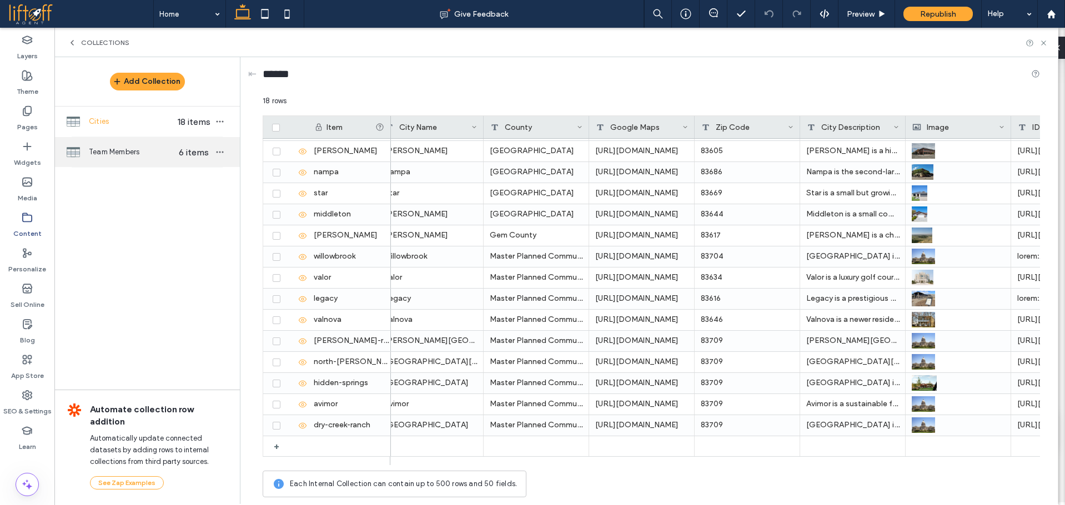
click at [195, 160] on div "Team Members 6 items" at bounding box center [146, 152] width 185 height 30
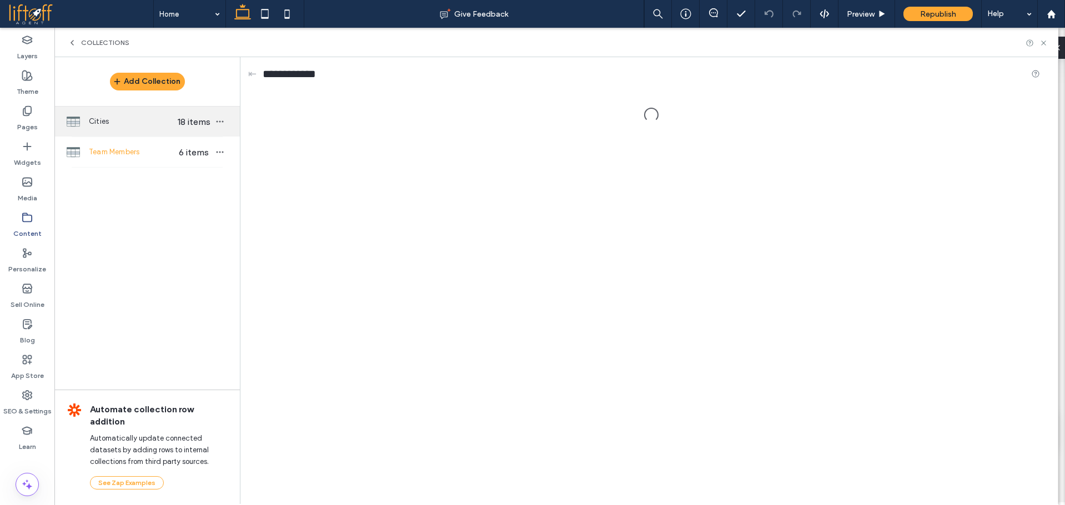
click at [166, 122] on span "Cities" at bounding box center [132, 121] width 86 height 11
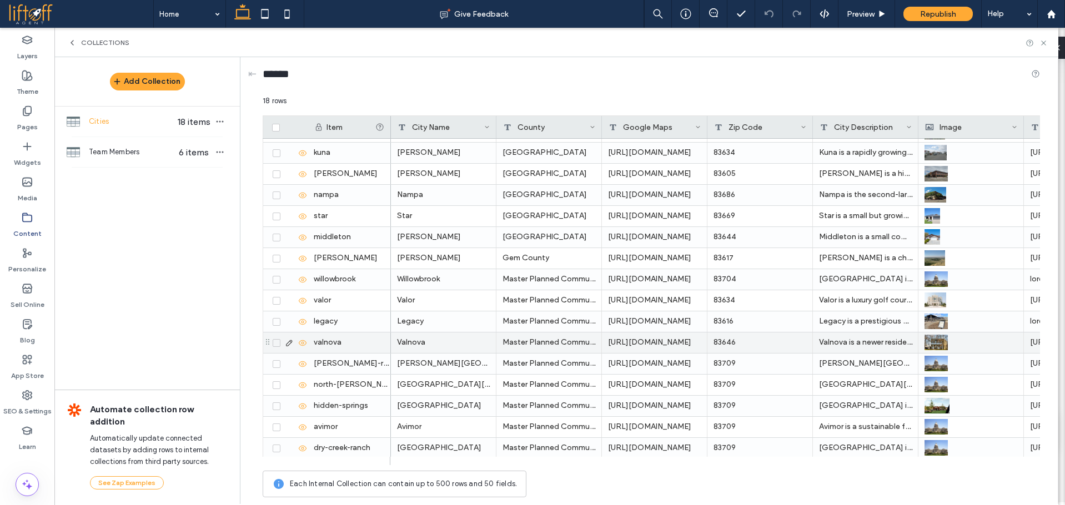
scroll to position [83, 0]
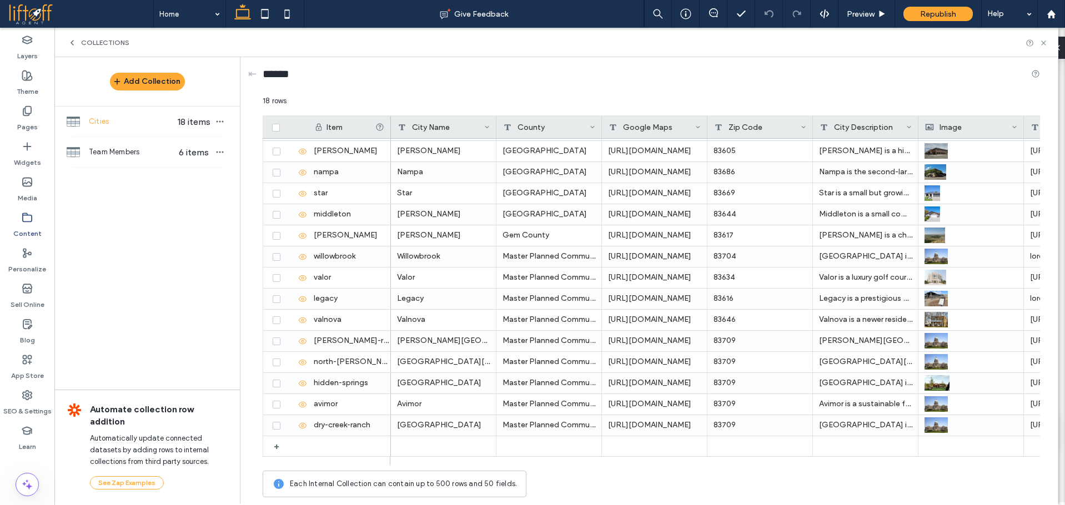
click at [807, 44] on div "Collections" at bounding box center [556, 42] width 977 height 9
